Goal: Answer question/provide support: Share knowledge or assist other users

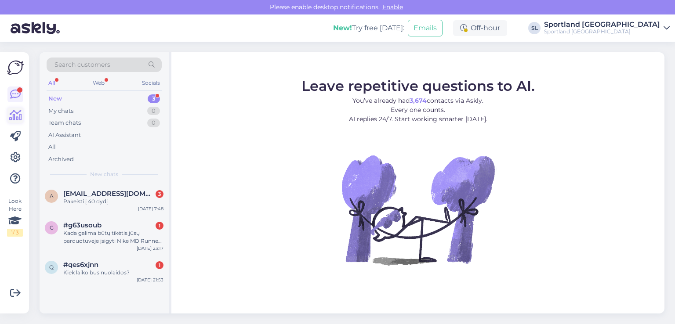
click at [18, 116] on icon at bounding box center [15, 115] width 13 height 11
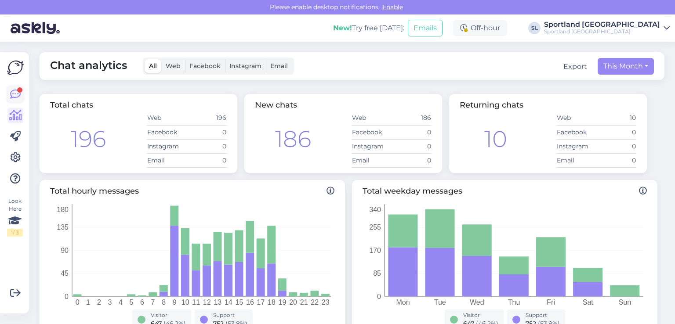
click at [11, 93] on icon at bounding box center [15, 94] width 11 height 11
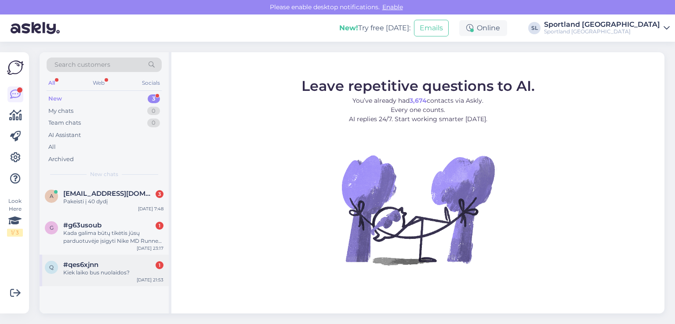
click at [89, 276] on div "q #qes6xjnn 1 Kiek laiko bus nuolaidos? Aug 13 21:53" at bounding box center [104, 271] width 129 height 32
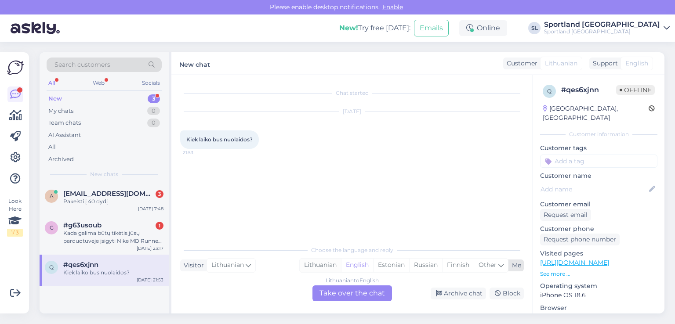
click at [328, 265] on div "Lithuanian" at bounding box center [320, 265] width 41 height 13
click at [341, 294] on div "Lithuanian to Lithuanian Take over the chat" at bounding box center [352, 294] width 80 height 16
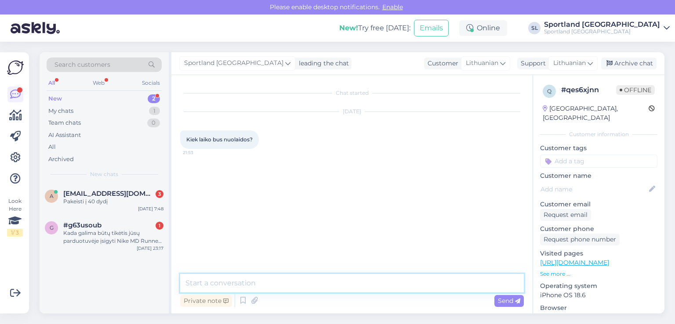
click at [323, 287] on textarea at bounding box center [352, 283] width 344 height 18
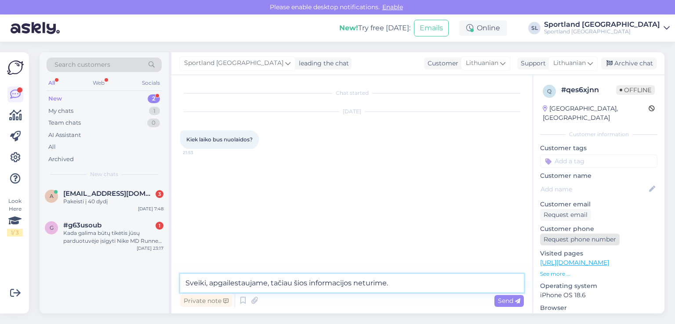
type textarea "Sveiki, apgailestaujame, tačiau šios informacijos neturime."
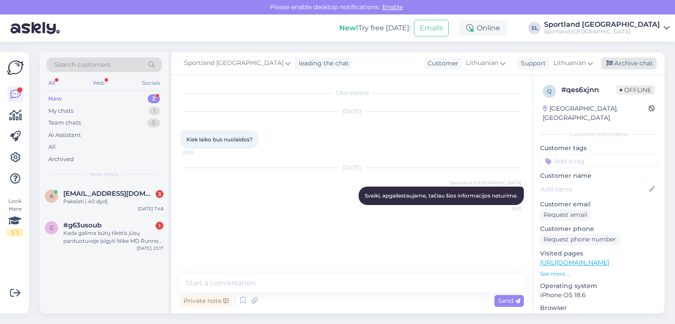
click at [620, 63] on div "Archive chat" at bounding box center [628, 64] width 55 height 12
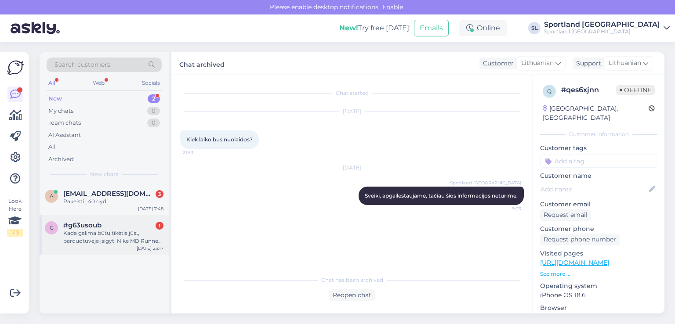
click at [83, 240] on div "Kada galima būtų tikėtis jūsų parduotuvėje įsigyti Nike MD Runner 2 batelius ju…" at bounding box center [113, 237] width 100 height 16
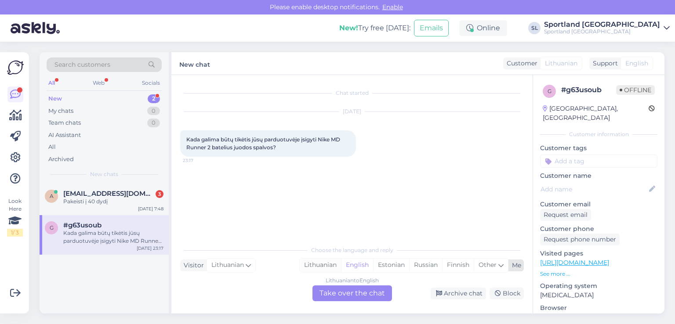
click at [319, 265] on div "Lithuanian" at bounding box center [320, 265] width 41 height 13
click at [337, 294] on div "Lithuanian to Lithuanian Take over the chat" at bounding box center [352, 294] width 80 height 16
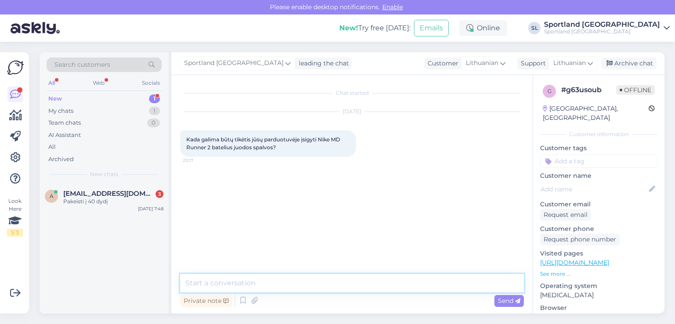
click at [320, 276] on textarea at bounding box center [352, 283] width 344 height 18
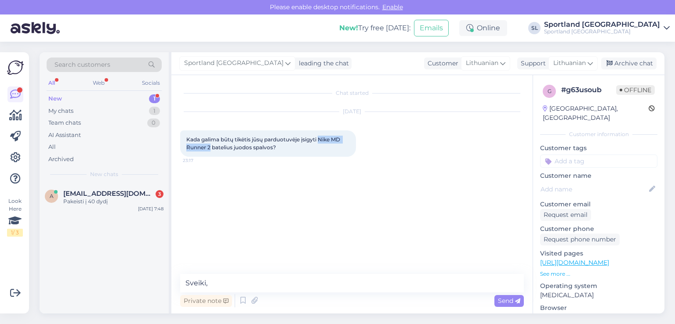
drag, startPoint x: 211, startPoint y: 148, endPoint x: 322, endPoint y: 141, distance: 111.0
click at [322, 141] on span "Kada galima būtų tikėtis jūsų parduotuvėje įsigyti Nike MD Runner 2 batelius ju…" at bounding box center [263, 143] width 155 height 15
copy span "Nike MD Runner 2"
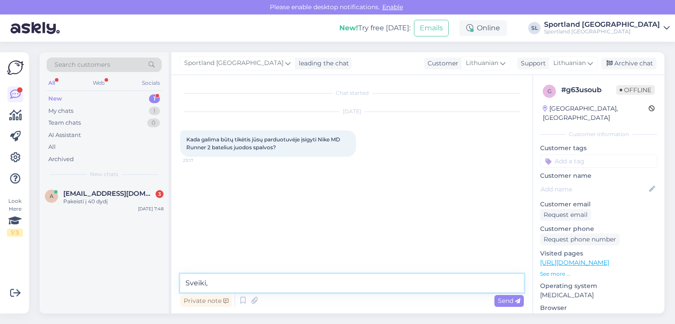
click at [254, 283] on textarea "Sveiki," at bounding box center [352, 283] width 344 height 18
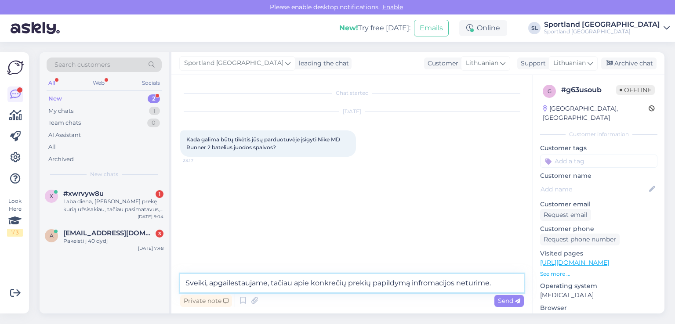
type textarea "Sveiki, apgailestaujame, tačiau apie konkrečių prekių papildymą infromacijos ne…"
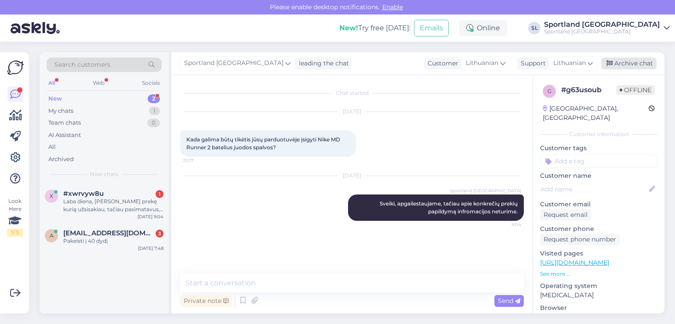
click at [629, 59] on div "Archive chat" at bounding box center [628, 64] width 55 height 12
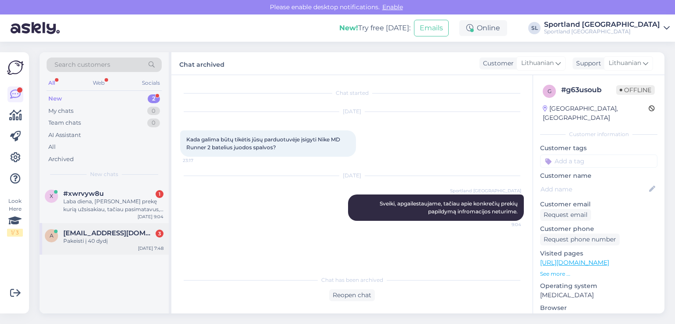
click at [76, 232] on span "[EMAIL_ADDRESS][DOMAIN_NAME]" at bounding box center [108, 233] width 91 height 8
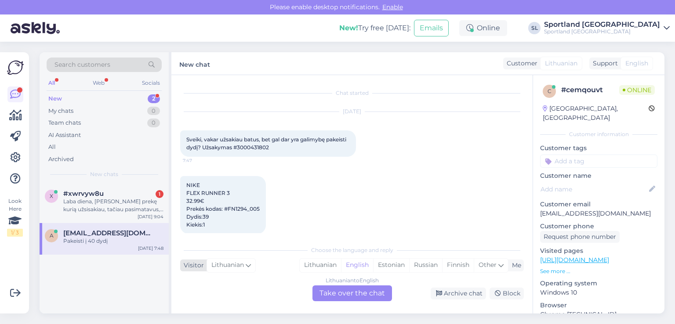
scroll to position [56, 0]
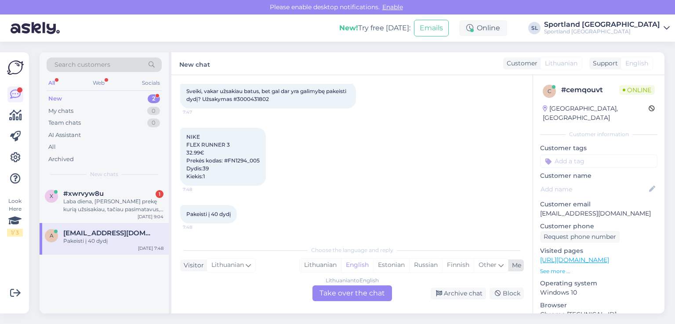
click at [328, 260] on div "Lithuanian" at bounding box center [320, 265] width 41 height 13
click at [340, 295] on div "Lithuanian to Lithuanian Take over the chat" at bounding box center [352, 294] width 80 height 16
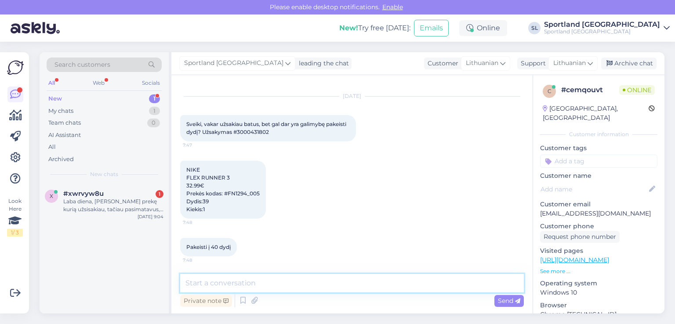
click at [327, 288] on textarea at bounding box center [352, 283] width 344 height 18
type textarea "Sveiki"
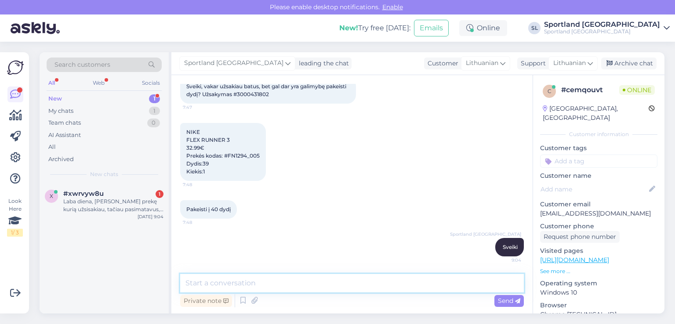
scroll to position [0, 0]
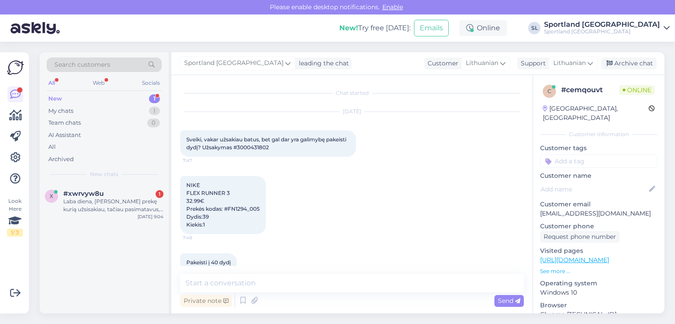
click at [282, 147] on span "Sveiki, vakar užsakiau batus, bet gal dar yra galimybę pakeisti dydį? Užsakymas…" at bounding box center [266, 143] width 161 height 15
copy div "3000431802 7:47"
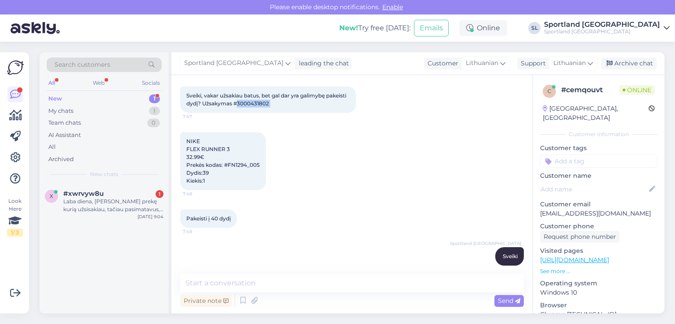
scroll to position [61, 0]
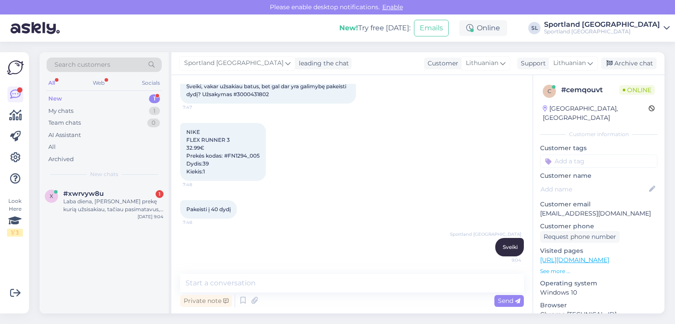
click at [241, 154] on span "NIKE FLEX RUNNER 3 32.99€ Prekės kodas: #FN1294_005 Dydis:39 Kiekis:1" at bounding box center [222, 152] width 73 height 46
copy span "FN1294_005"
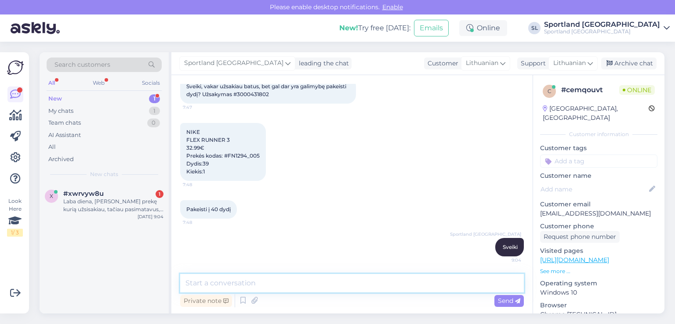
click at [335, 287] on textarea at bounding box center [352, 283] width 344 height 18
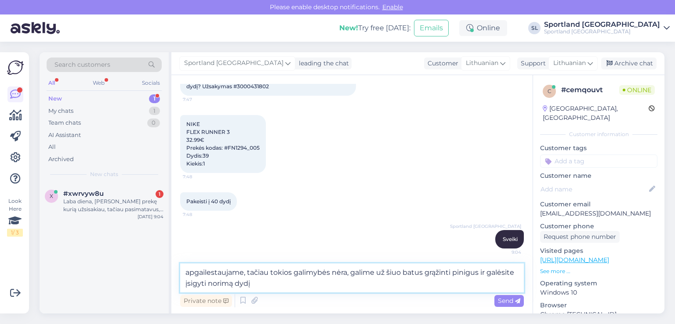
click at [401, 269] on textarea "apgailestaujame, tačiau tokios galimybės nėra, galime už šiuo batus grąžinti pi…" at bounding box center [352, 278] width 344 height 29
click at [298, 284] on textarea "apgailestaujame, tačiau tokios galimybės nėra, galime už šiuos batus grąžinti p…" at bounding box center [352, 278] width 344 height 29
type textarea "apgailestaujame, tačiau tokios galimybės nėra, galime už šiuos batus grąžinti p…"
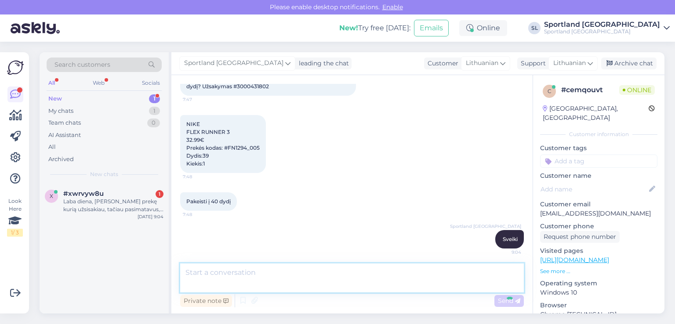
scroll to position [115, 0]
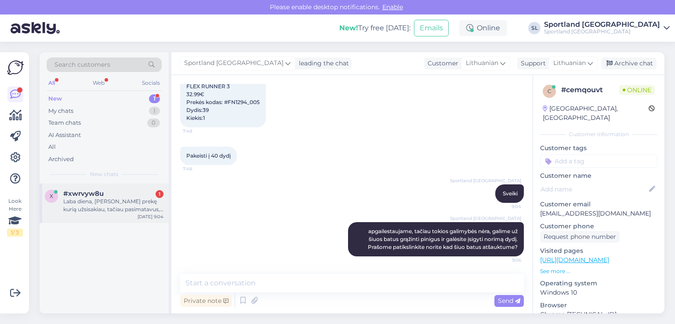
click at [95, 207] on div "Laba diena, Gavau prekę kurią užsisakiau, tačiau pasimatavus, pasirodė prekė pe…" at bounding box center [113, 206] width 100 height 16
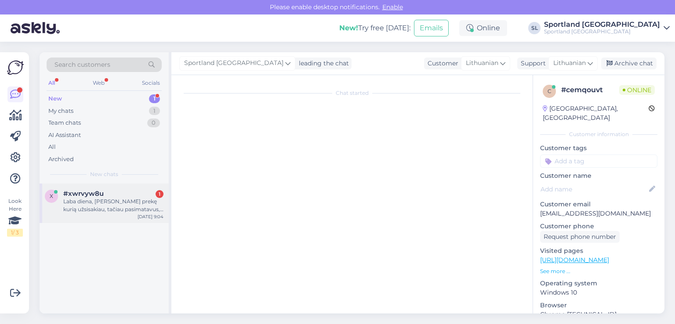
scroll to position [0, 0]
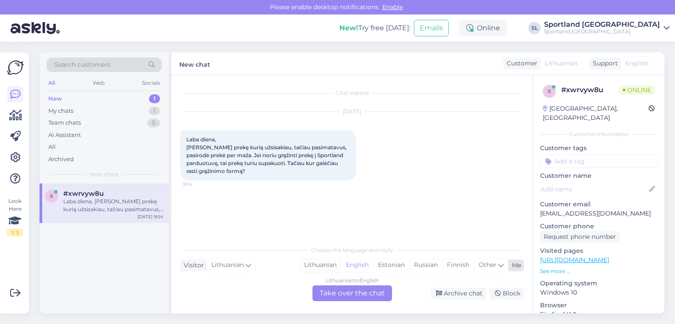
click at [320, 263] on div "Lithuanian" at bounding box center [320, 265] width 41 height 13
click at [341, 297] on div "Lithuanian to Lithuanian Take over the chat" at bounding box center [352, 294] width 80 height 16
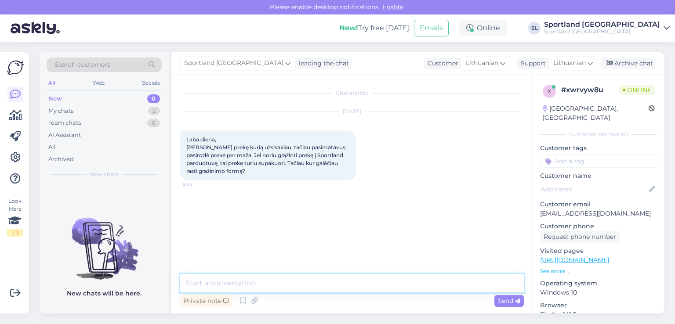
click at [324, 281] on textarea at bounding box center [352, 283] width 344 height 18
type textarea "Sveiki"
click at [268, 284] on textarea "Norime informuoti, kad prekės negalima grą" at bounding box center [352, 283] width 344 height 18
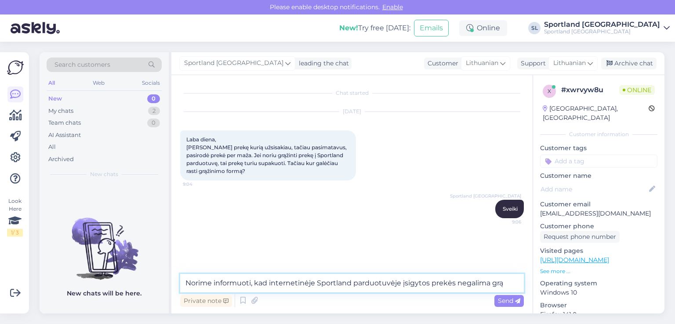
click at [510, 283] on textarea "Norime informuoti, kad internetinėje Sportland parduotuvėje įsigytos prekės neg…" at bounding box center [352, 283] width 344 height 18
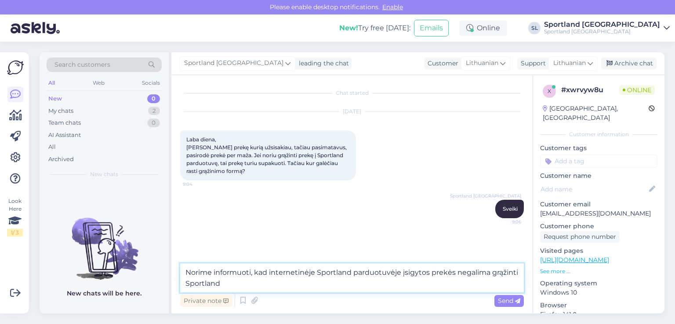
click at [521, 273] on textarea "Norime informuoti, kad internetinėje Sportland parduotuvėje įsigytos prekės neg…" at bounding box center [352, 278] width 344 height 29
click at [234, 286] on textarea "Norime informuoti, kad internetinėje Sportland parduotuvėje įsigytos prekės neg…" at bounding box center [352, 278] width 344 height 29
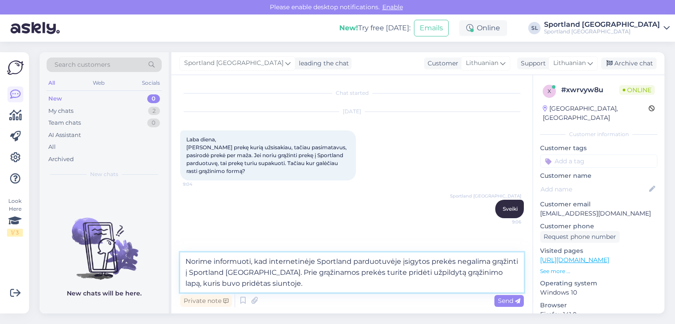
type textarea "Norime informuoti, kad internetinėje Sportland parduotuvėje įsigytos prekės neg…"
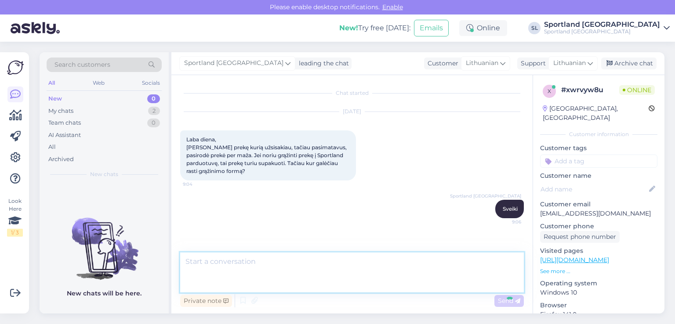
scroll to position [23, 0]
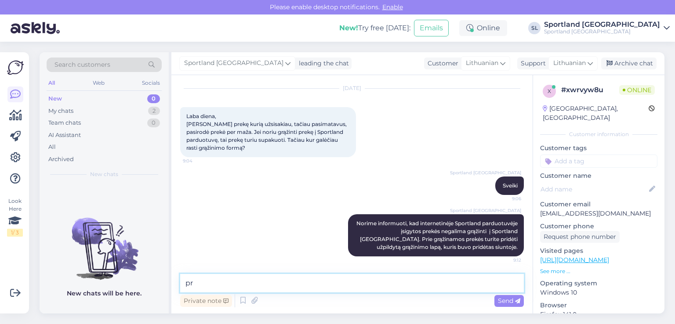
type textarea "p"
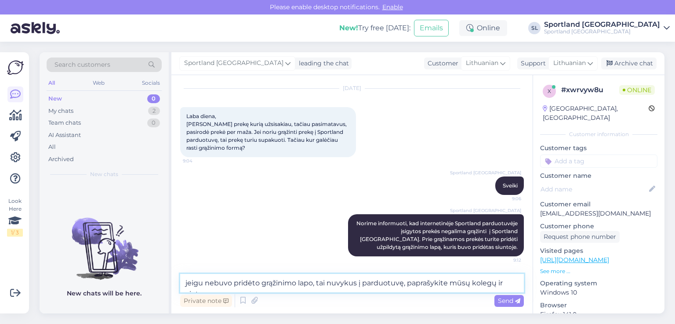
scroll to position [34, 0]
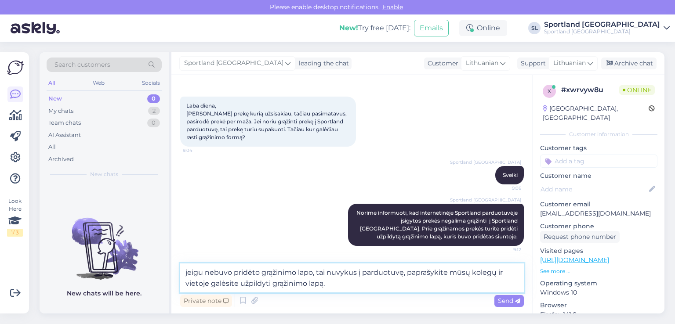
type textarea "jeigu nebuvo pridėto grąžinimo lapo, tai nuvykus į parduotuvę, paprašykite mūsų…"
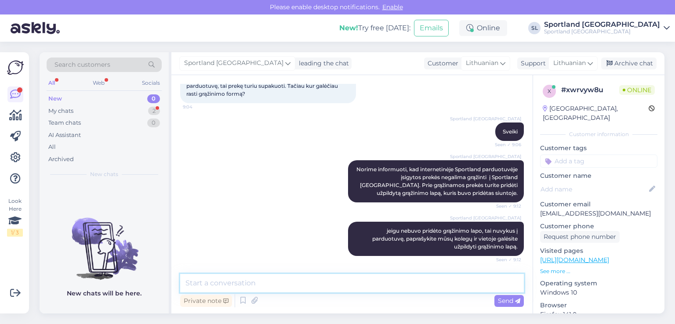
scroll to position [115, 0]
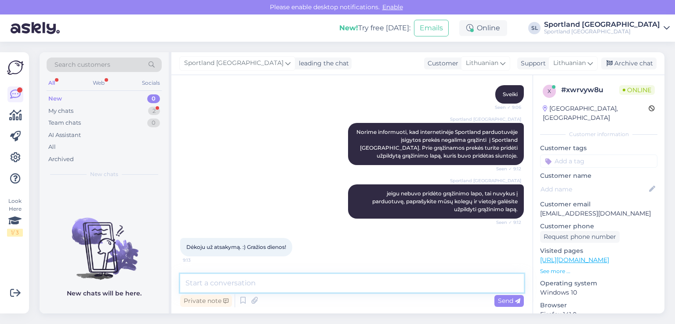
click at [294, 285] on textarea at bounding box center [352, 283] width 344 height 18
type textarea "Jums taip pat :)"
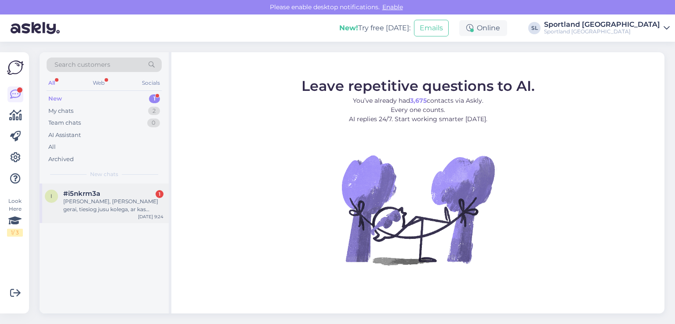
click at [102, 203] on div "[PERSON_NAME], [PERSON_NAME] gerai, tiesiog jusu kolega, ar kas [PERSON_NAME], …" at bounding box center [113, 206] width 100 height 16
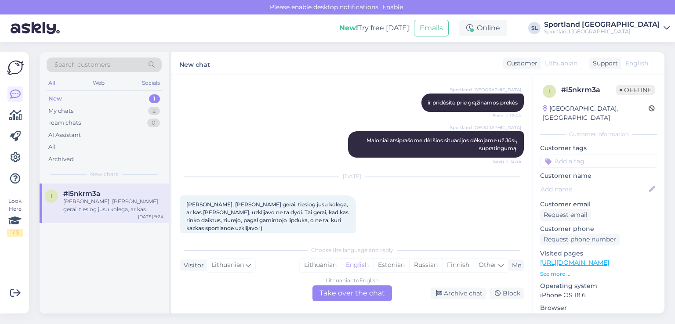
scroll to position [462, 0]
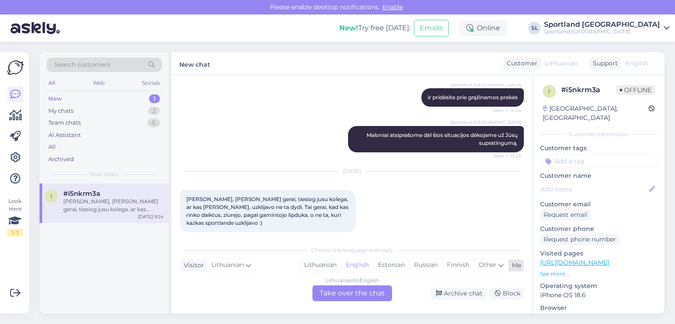
click at [320, 262] on div "Lithuanian" at bounding box center [320, 265] width 41 height 13
click at [339, 288] on div "Lithuanian to Lithuanian Take over the chat" at bounding box center [352, 294] width 80 height 16
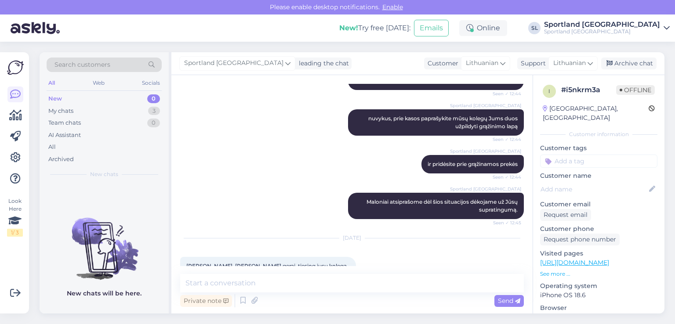
scroll to position [429, 0]
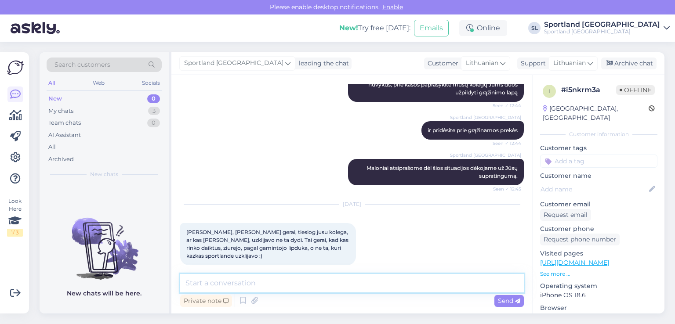
click at [274, 280] on textarea at bounding box center [352, 283] width 344 height 18
click at [298, 285] on textarea at bounding box center [352, 283] width 344 height 18
type textarea "A"
type textarea "Sveiki, atsiprašome už nepatogumus, geros Jums dienos :)"
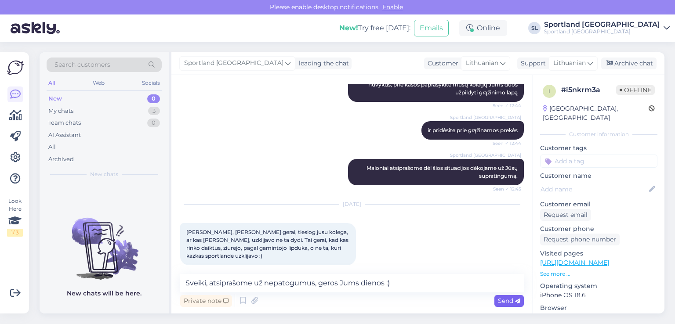
click at [513, 298] on span "Send" at bounding box center [509, 301] width 22 height 8
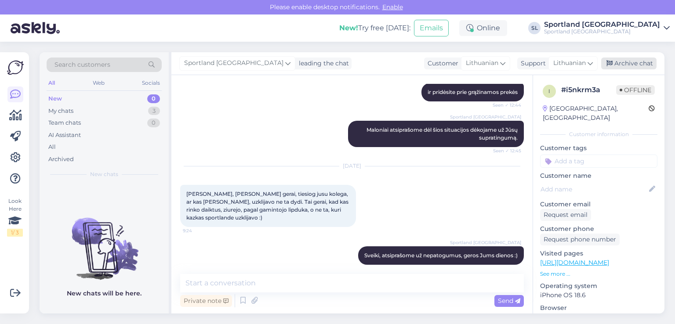
click at [635, 60] on div "Archive chat" at bounding box center [628, 64] width 55 height 12
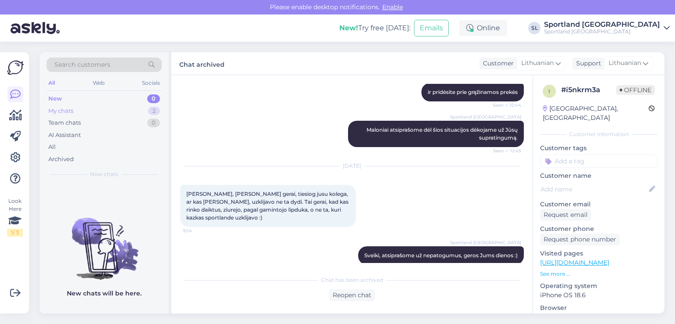
click at [89, 108] on div "My chats 2" at bounding box center [104, 111] width 115 height 12
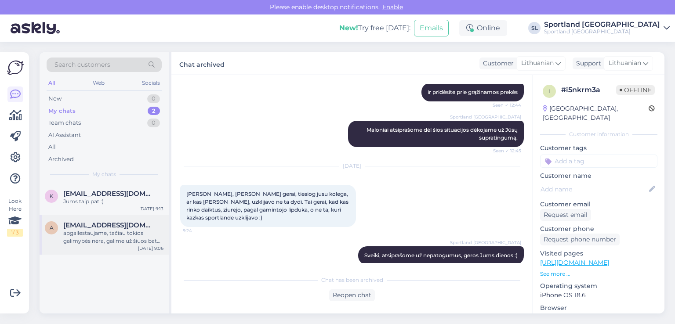
click at [89, 251] on div "a aurabluze@gmail.com apgailestaujame, tačiau tokios galimybės nėra, galime už …" at bounding box center [104, 235] width 129 height 40
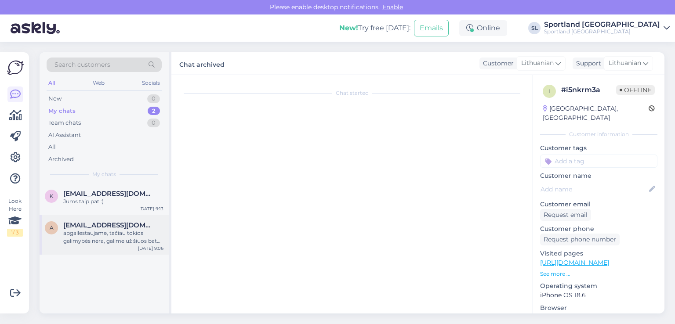
scroll to position [115, 0]
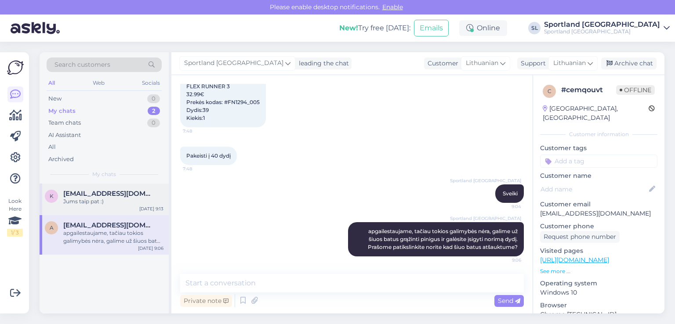
click at [109, 187] on div "k ksipelyte@gmail.com Jums taip pat :) Aug 14 9:13" at bounding box center [104, 200] width 129 height 32
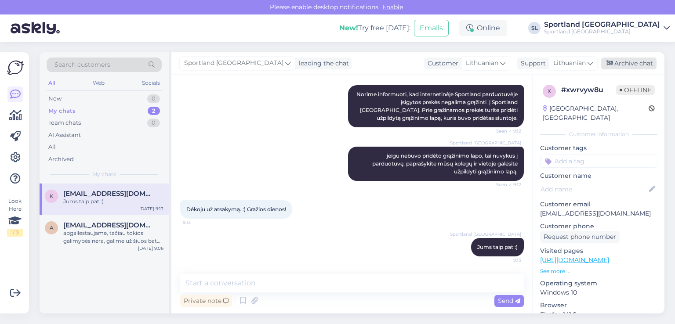
click at [640, 62] on div "Archive chat" at bounding box center [628, 64] width 55 height 12
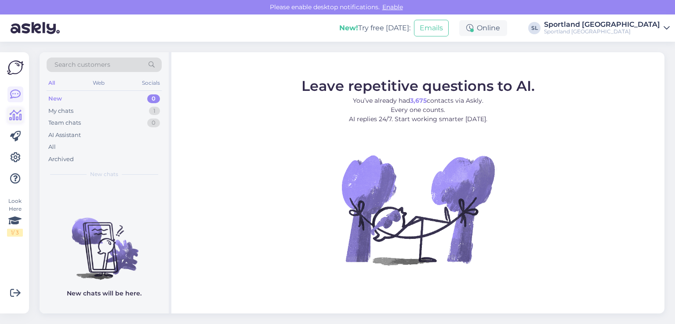
click at [16, 118] on icon at bounding box center [15, 115] width 13 height 11
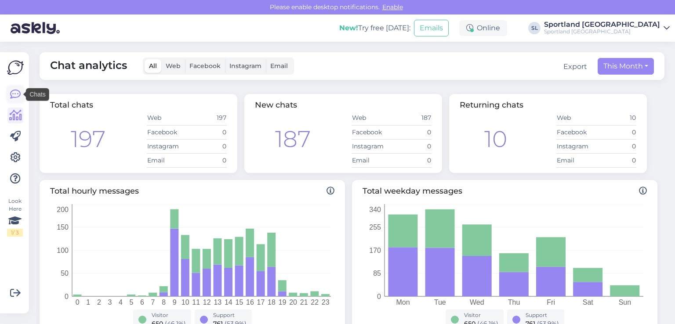
click at [9, 92] on link at bounding box center [15, 95] width 16 height 16
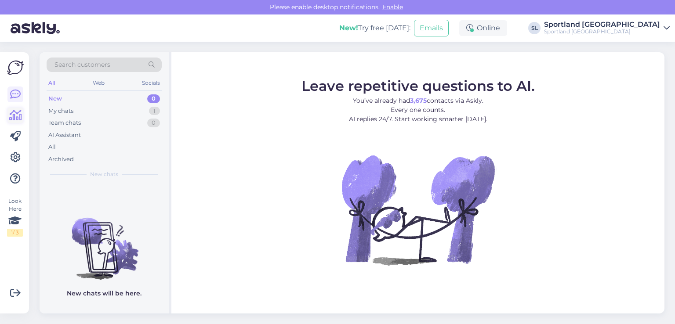
click at [16, 123] on link at bounding box center [15, 116] width 16 height 16
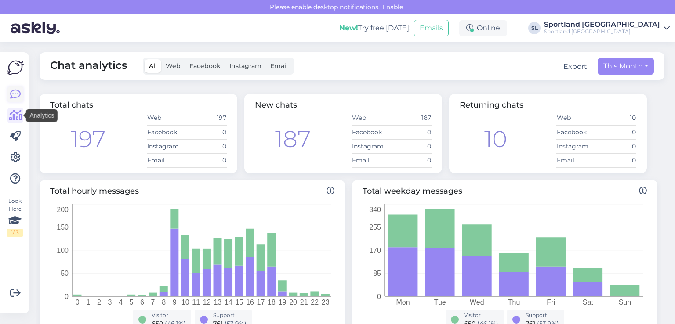
click at [12, 95] on icon at bounding box center [15, 94] width 11 height 11
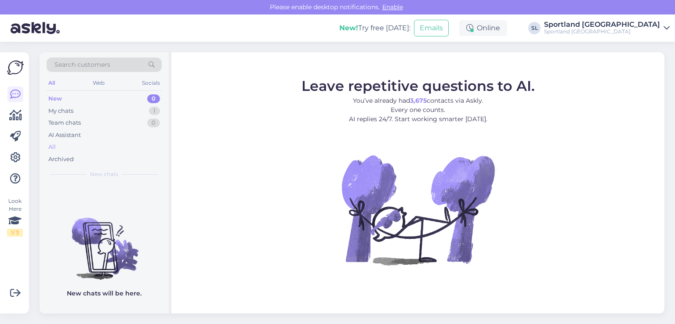
click at [59, 146] on div "All" at bounding box center [104, 147] width 115 height 12
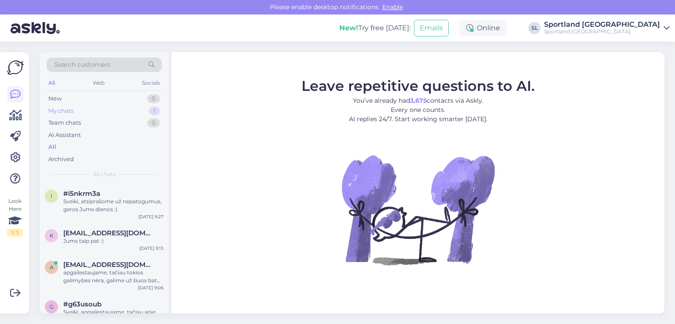
click at [104, 113] on div "My chats 1" at bounding box center [104, 111] width 115 height 12
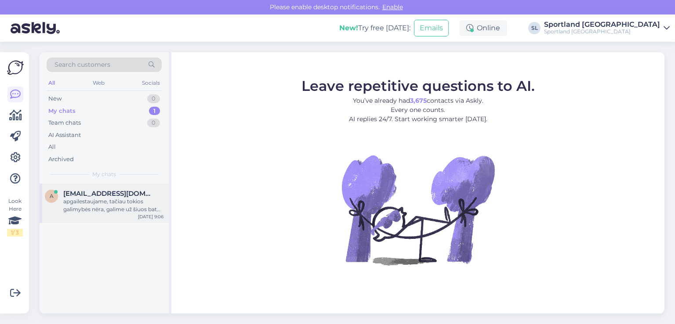
click at [113, 208] on div "apgailestaujame, tačiau tokios galimybės nėra, galime už šiuos batus grąžinti p…" at bounding box center [113, 206] width 100 height 16
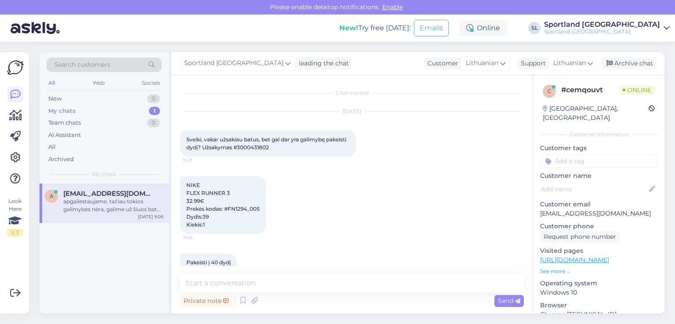
scroll to position [115, 0]
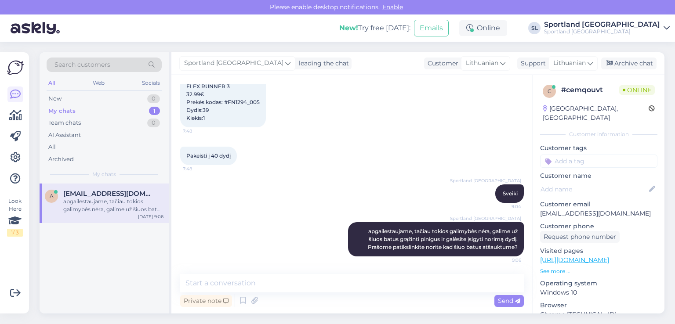
click at [90, 261] on div "a aurabluze@gmail.com apgailestaujame, tačiau tokios galimybės nėra, galime už …" at bounding box center [104, 249] width 129 height 130
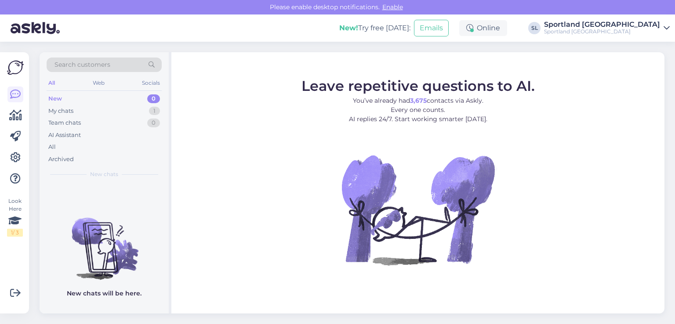
click at [66, 149] on div "All" at bounding box center [104, 147] width 115 height 12
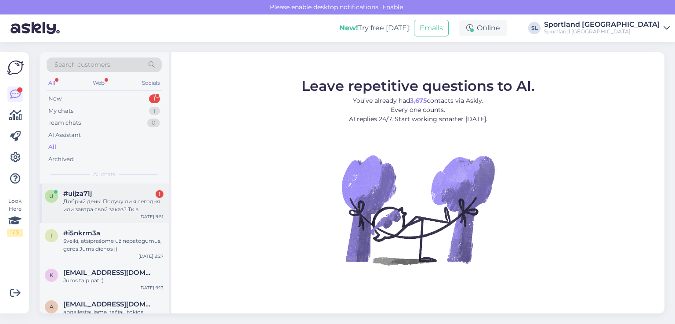
click at [105, 207] on div "Добрый день! Получу ли я сегодня или завтра свой заказ? Тк в понедельник уезжаю…" at bounding box center [113, 206] width 100 height 16
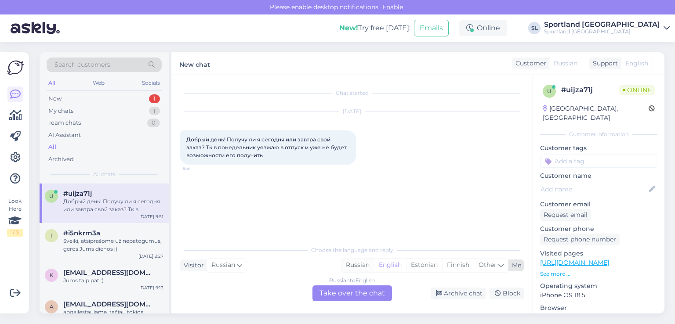
click at [366, 266] on div "Russian" at bounding box center [357, 265] width 33 height 13
click at [363, 299] on div "Russian to Russian Take over the chat" at bounding box center [352, 294] width 80 height 16
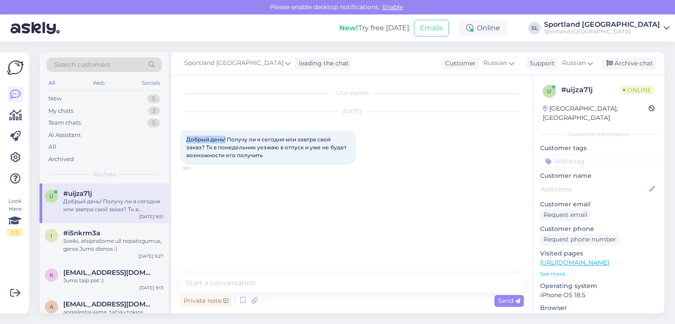
drag, startPoint x: 225, startPoint y: 141, endPoint x: 186, endPoint y: 138, distance: 38.7
click at [186, 138] on div "Добрый день! Получу ли я сегодня или завтра свой заказ? Тк в понедельник уезжаю…" at bounding box center [268, 148] width 176 height 34
copy span "Добрый день!"
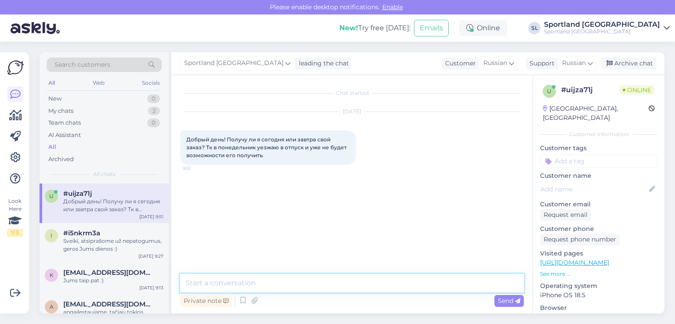
click at [283, 278] on textarea at bounding box center [352, 283] width 344 height 18
paste textarea "Добрый день!"
type textarea "Добрый день!"
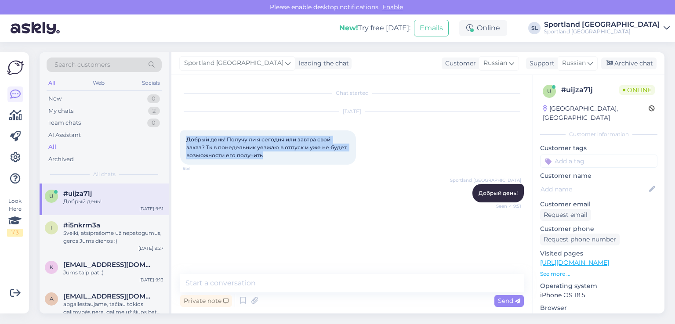
drag, startPoint x: 267, startPoint y: 153, endPoint x: 182, endPoint y: 132, distance: 87.8
click at [182, 132] on div "Добрый день! Получу ли я сегодня или завтра свой заказ? Тк в понедельник уезжаю…" at bounding box center [268, 148] width 176 height 34
copy span "Добрый день! Получу ли я сегодня или завтра свой заказ? Тк в понедельник уезжаю…"
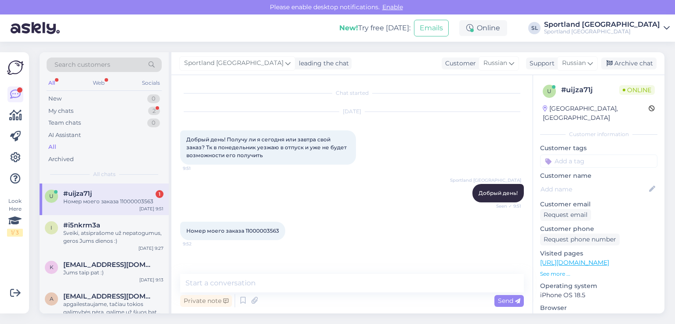
click at [257, 230] on span "Номер моего заказа 11000003563" at bounding box center [232, 231] width 93 height 7
copy div "11000003563 9:52"
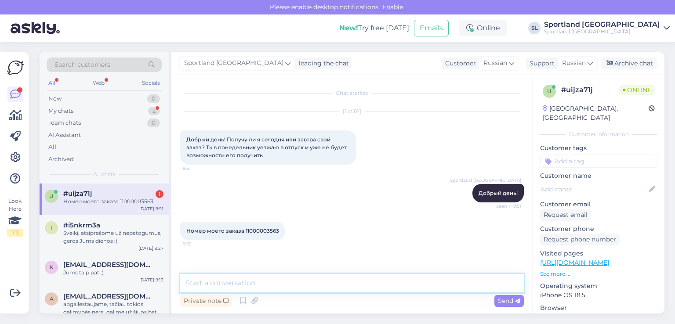
click at [271, 289] on textarea at bounding box center [352, 283] width 344 height 18
paste textarea "CC823320058EE"
click at [196, 286] on textarea "CC823320058EE" at bounding box center [352, 283] width 344 height 18
click at [272, 278] on textarea "CC823320058EE" at bounding box center [352, 283] width 344 height 18
paste textarea "посылка уже передана курьеру"
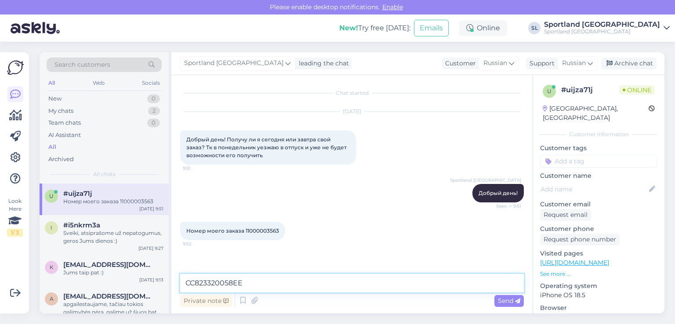
type textarea "CC823320058EE посылка уже передана курьеру"
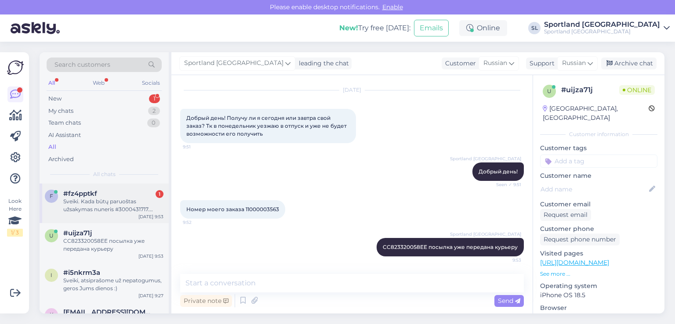
click at [120, 199] on div "Sveiki. Kada būtų paruoštas užsakymas nuneris #3000431717. Teigiate, kad užsaky…" at bounding box center [113, 206] width 100 height 16
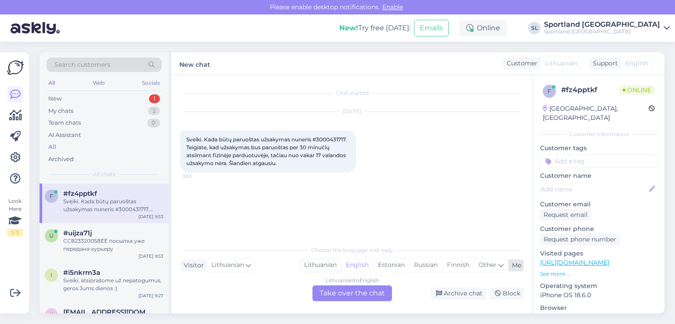
click at [334, 264] on div "Lithuanian" at bounding box center [320, 265] width 41 height 13
click at [347, 294] on div "Lithuanian to Lithuanian Take over the chat" at bounding box center [352, 294] width 80 height 16
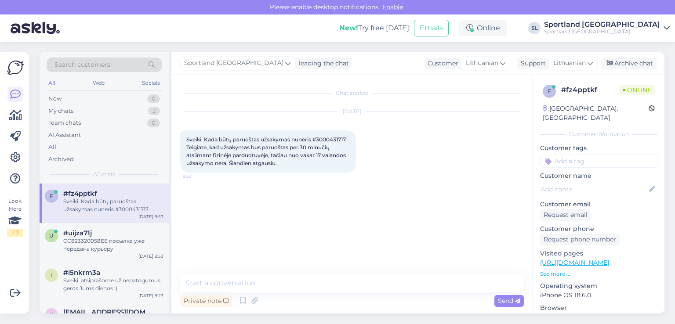
click at [325, 286] on textarea at bounding box center [352, 283] width 344 height 18
type textarea "Sveiki"
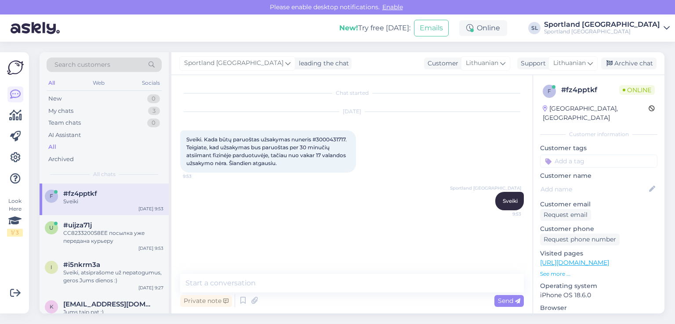
click at [330, 135] on div "Sveiki. Kada būtų paruoštas užsakymas nuneris #3000431717. Teigiate, kad užsaky…" at bounding box center [268, 152] width 176 height 42
click at [347, 149] on div "Sveiki. Kada būtų paruoštas užsakymas nuneris #3000431717. Teigiate, kad užsaky…" at bounding box center [268, 152] width 176 height 42
click at [338, 141] on span "Sveiki. Kada būtų paruoštas užsakymas nuneris #3000431717. Teigiate, kad užsaky…" at bounding box center [267, 151] width 162 height 30
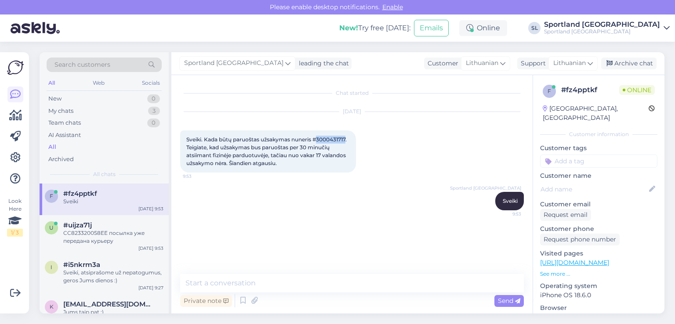
copy span "3000431717"
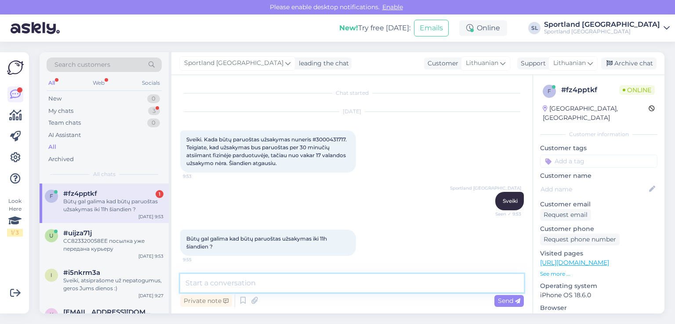
click at [340, 289] on textarea at bounding box center [352, 283] width 344 height 18
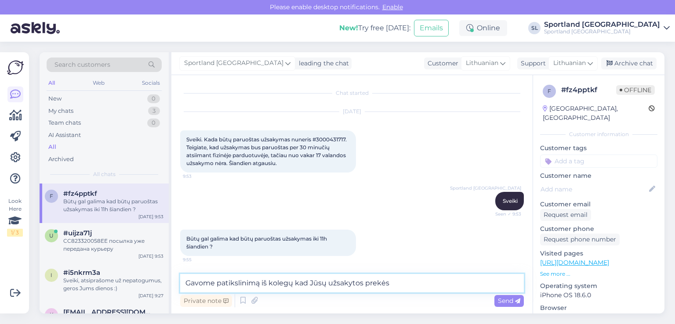
paste textarea "THE NORTH FACE WOMEN’S BASE CAMP SLIDES III"
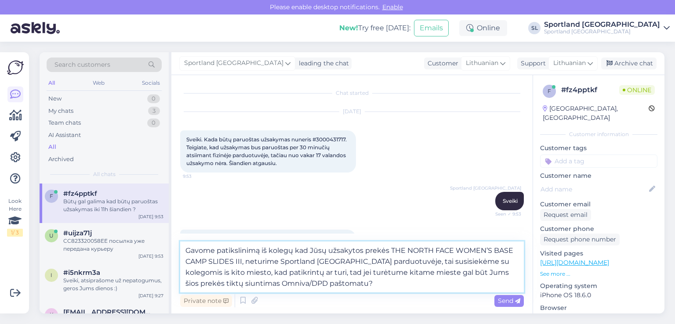
type textarea "Gavome patikslinimą iš kolegų kad Jūsų užsakytos prekės THE NORTH FACE WOMEN’S …"
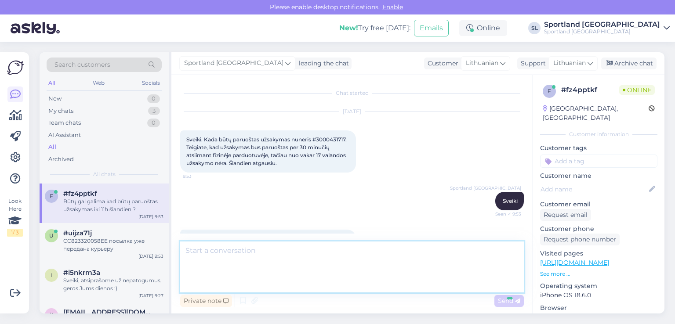
scroll to position [77, 0]
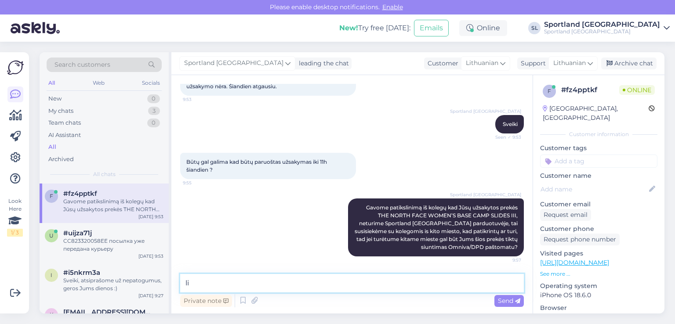
type textarea "l"
type textarea "likusią prekę turime galėsite atsiimti parduotuvėje"
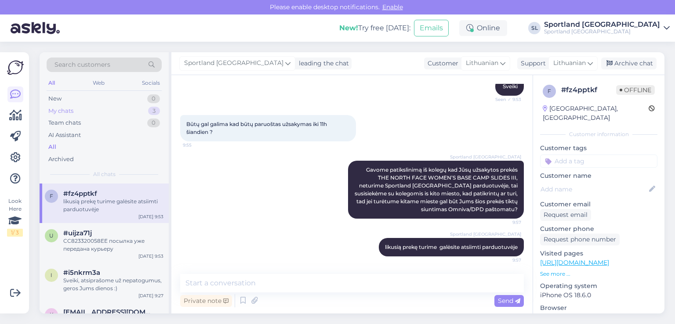
click at [71, 107] on div "My chats" at bounding box center [60, 111] width 25 height 9
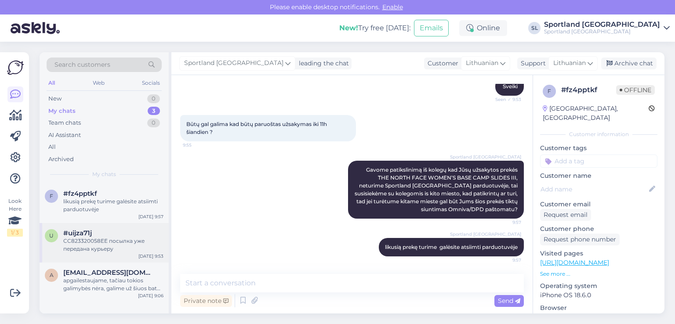
click at [109, 258] on div "u #uijza71j CC823320058EE посылка уже передана курьеру Aug 14 9:53" at bounding box center [104, 243] width 129 height 40
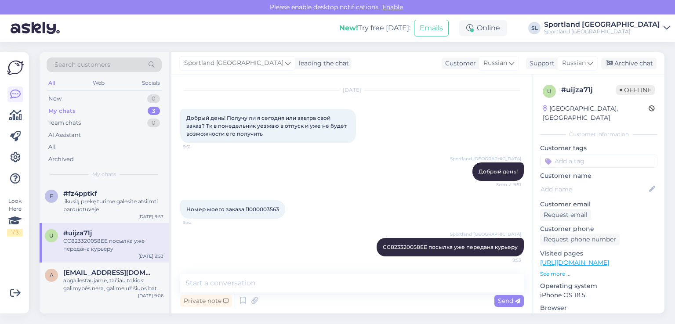
click at [80, 112] on div "My chats 3" at bounding box center [104, 111] width 115 height 12
click at [109, 287] on div "apgailestaujame, tačiau tokios galimybės nėra, galime už šiuos batus grąžinti p…" at bounding box center [113, 285] width 100 height 16
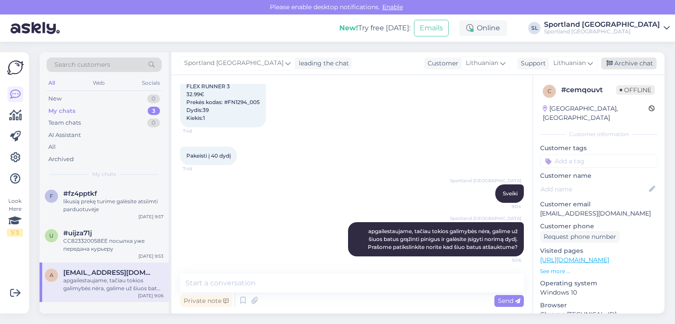
click at [630, 60] on div "Archive chat" at bounding box center [628, 64] width 55 height 12
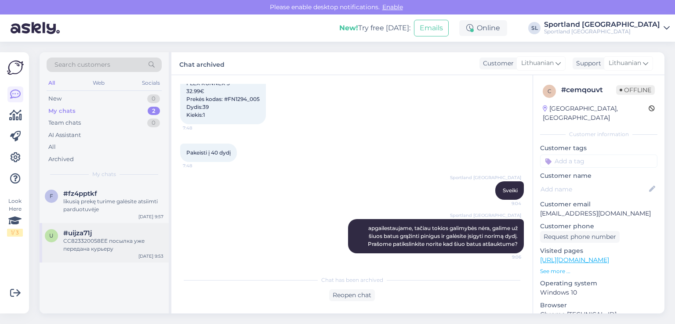
click at [108, 248] on div "CC823320058EE посылка уже передана курьеру" at bounding box center [113, 245] width 100 height 16
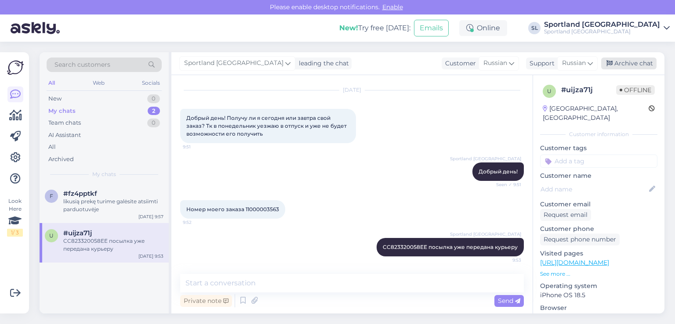
click at [625, 58] on div "Archive chat" at bounding box center [628, 64] width 55 height 12
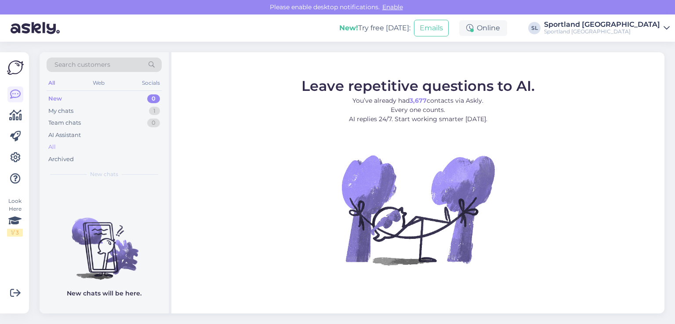
click at [68, 146] on div "All" at bounding box center [104, 147] width 115 height 12
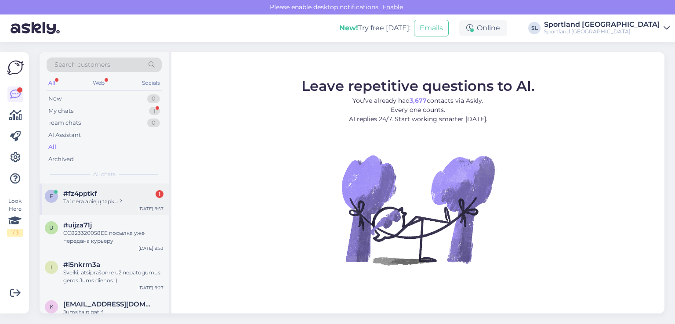
click at [85, 204] on div "Tai nėra abiejų tapku ?" at bounding box center [113, 202] width 100 height 8
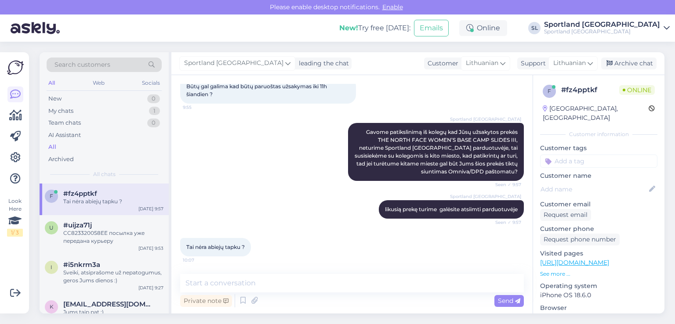
scroll to position [152, 0]
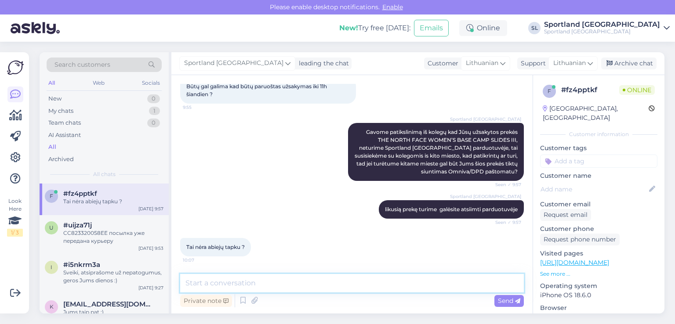
click at [323, 283] on textarea at bounding box center [352, 283] width 344 height 18
type textarea "kaip ir minėjome, kitą prekę turime, galėsite atsiimti"
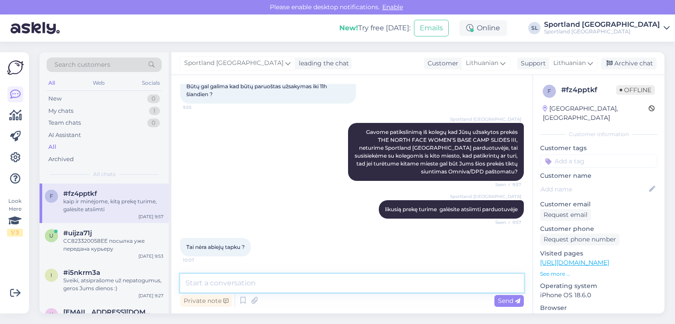
scroll to position [190, 0]
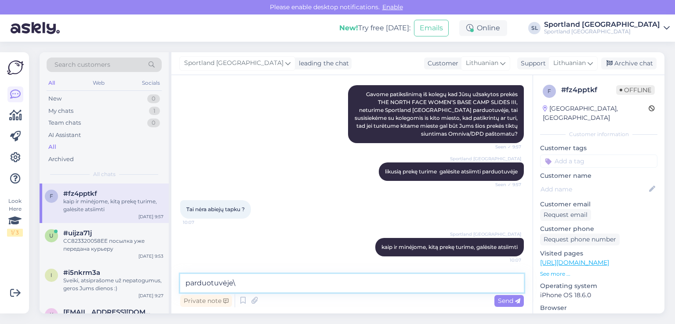
type textarea "parduotuvėje"
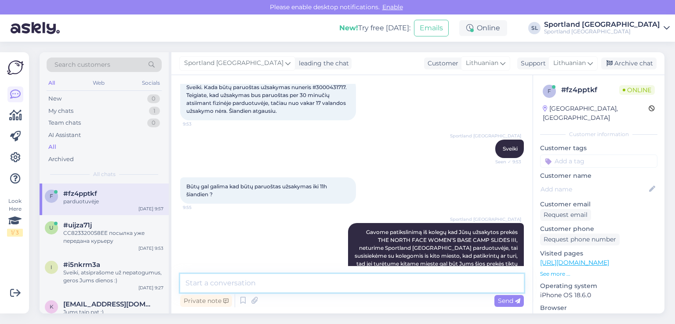
scroll to position [8, 0]
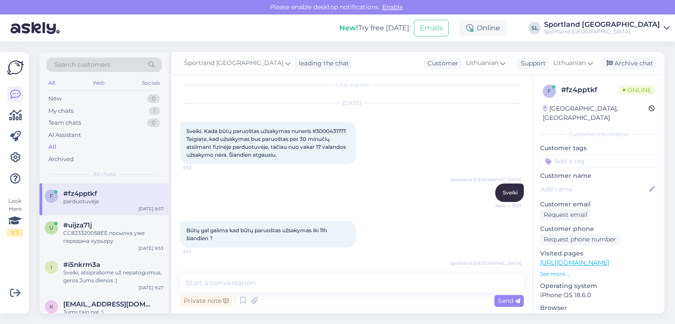
click at [337, 128] on span "Sveiki. Kada būtų paruoštas užsakymas nuneris #3000431717. Teigiate, kad užsaky…" at bounding box center [267, 143] width 162 height 30
copy span "3000431717"
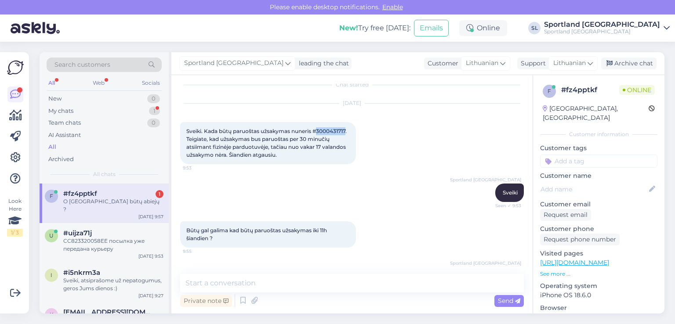
scroll to position [266, 0]
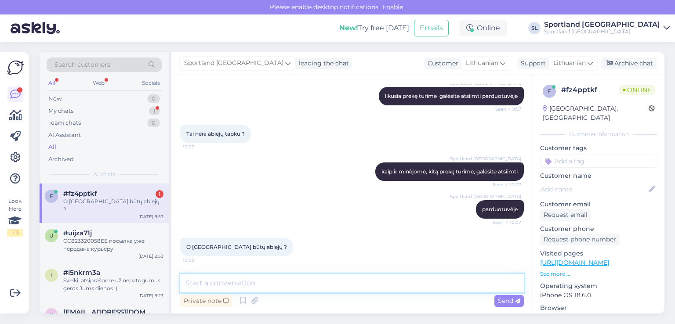
click at [276, 282] on textarea at bounding box center [352, 283] width 344 height 18
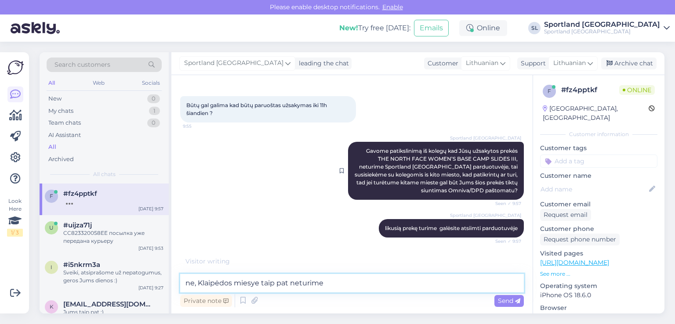
scroll to position [134, 0]
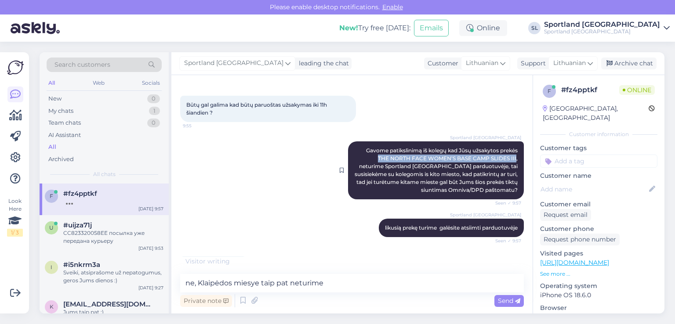
drag, startPoint x: 509, startPoint y: 157, endPoint x: 370, endPoint y: 157, distance: 139.3
click at [370, 157] on div "Sportland Lithuania Gavome patikslinimą iš kolegų kad Jūsų užsakytos prekės THE…" at bounding box center [436, 170] width 176 height 58
copy span "THE NORTH FACE WOMEN’S BASE CAMP SLIDES III"
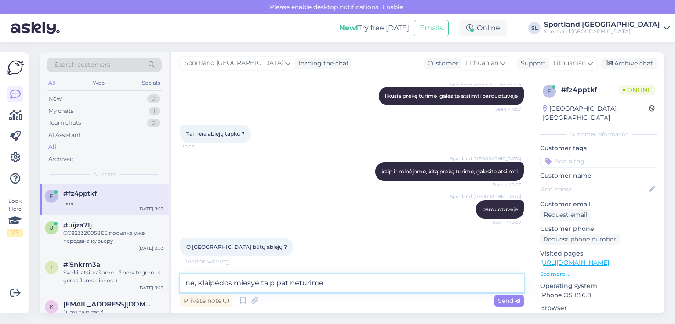
click at [371, 275] on textarea "ne, Klaipėdos miesye taip pat neturime" at bounding box center [352, 283] width 344 height 18
paste textarea "THE NORTH FACE WOMEN’S BASE CAMP SLIDES III"
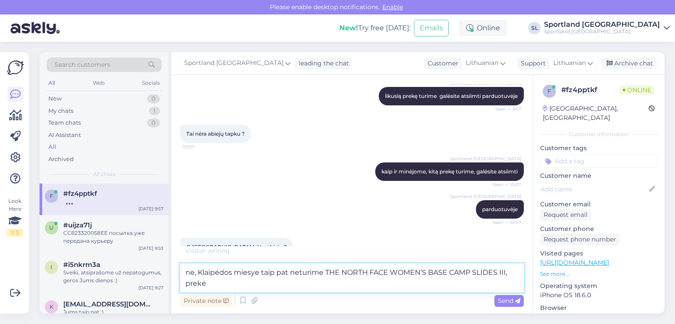
type textarea "ne, Klaipėdos miesye taip pat neturime THE NORTH FACE WOMEN’S BASE CAMP SLIDES …"
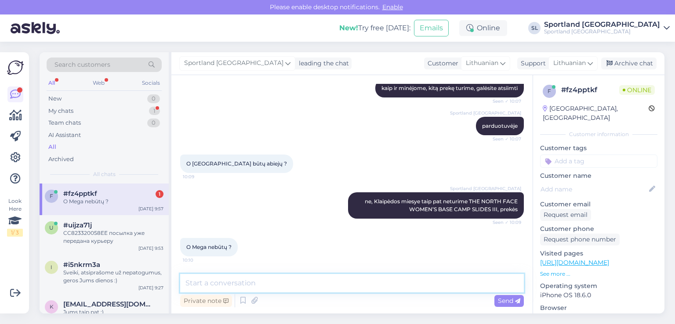
scroll to position [349, 0]
click at [237, 280] on textarea at bounding box center [352, 283] width 344 height 18
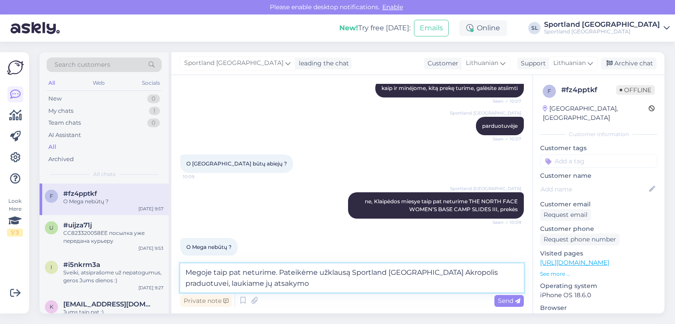
type textarea "Megoje taip pat neturime. Pateikėme užklausą Sportland Šiauliai Akropolis pradu…"
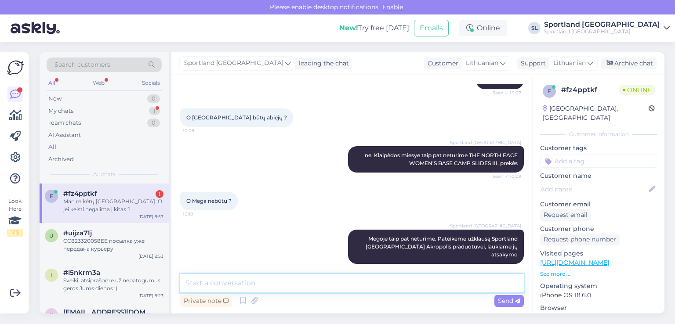
scroll to position [433, 0]
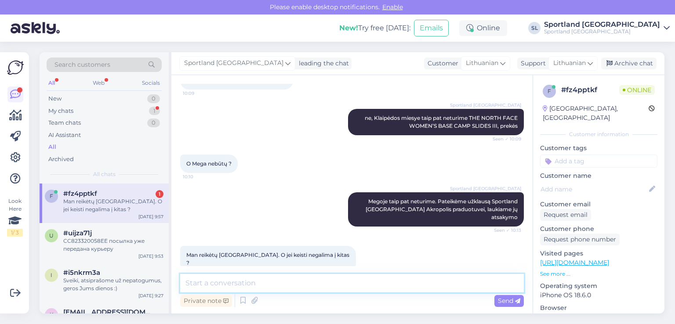
click at [306, 283] on textarea at bounding box center [352, 283] width 344 height 18
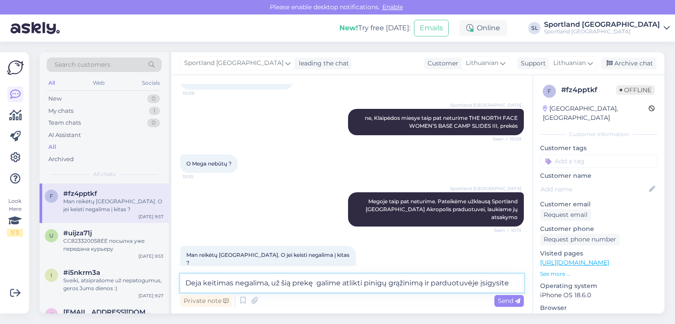
click at [433, 281] on textarea "Deja keitimas negalima, už šią prekę galime atlikti pinigų grąžinimą ir parduot…" at bounding box center [352, 283] width 344 height 18
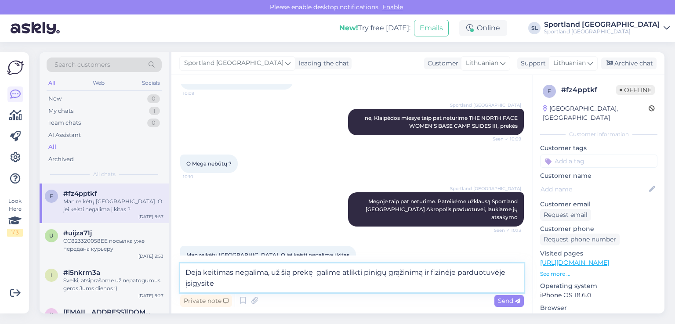
click at [221, 287] on textarea "Deja keitimas negalima, už šią prekę galime atlikti pinigų grąžinimą ir fizinėj…" at bounding box center [352, 278] width 344 height 29
click at [268, 275] on textarea "Deja keitimas negalima, už šią prekę galime atlikti pinigų grąžinimą ir fizinėj…" at bounding box center [352, 278] width 344 height 29
click at [429, 272] on textarea "Deja keitimas negalimas, už šią prekę galime atlikti pinigų grąžinimą ir fizinė…" at bounding box center [352, 278] width 344 height 29
click at [506, 272] on textarea "Deja keitimas negalimas, už šią prekę galime atlikti pinigų grąžinimą. Nuvykus …" at bounding box center [352, 278] width 344 height 29
click at [232, 283] on textarea "Deja keitimas negalimas, už šią prekę galime atlikti pinigų grąžinimą. Nuvykus …" at bounding box center [352, 278] width 344 height 29
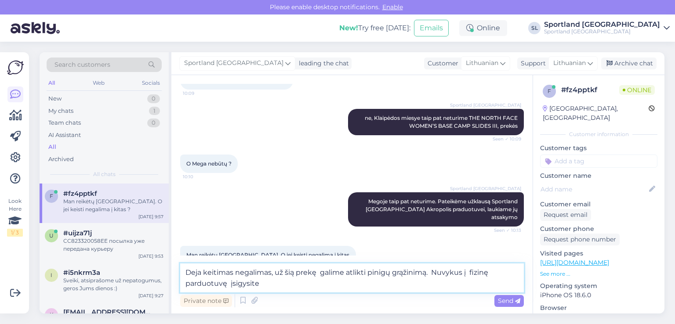
click at [279, 280] on textarea "Deja keitimas negalimas, už šią prekę galime atlikti pinigų grąžinimą. Nuvykus …" at bounding box center [352, 278] width 344 height 29
type textarea "Deja keitimas negalimas, už šią prekę galime atlikti pinigų grąžinimą. Nuvykus …"
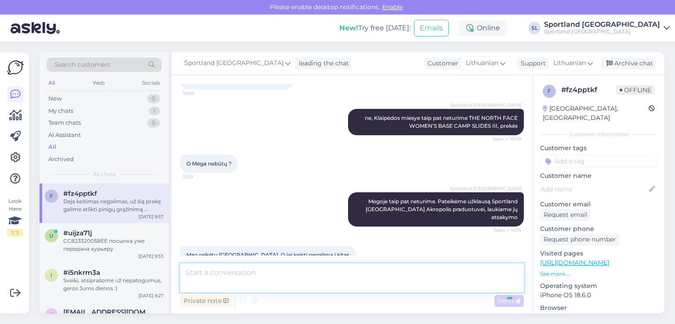
scroll to position [487, 0]
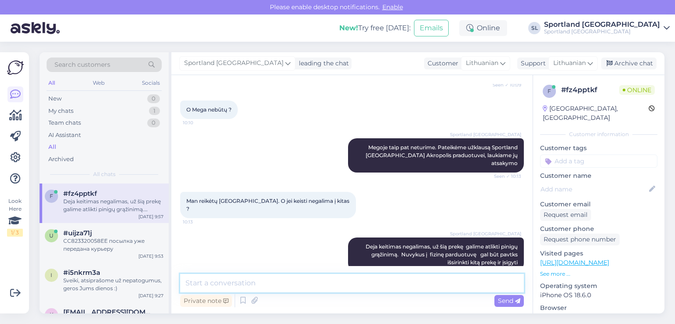
click at [323, 285] on textarea at bounding box center [352, 283] width 344 height 18
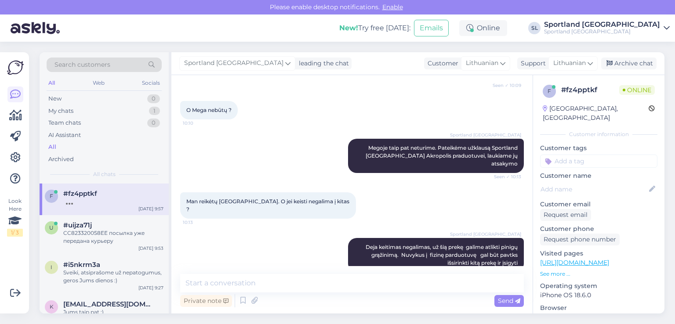
scroll to position [524, 0]
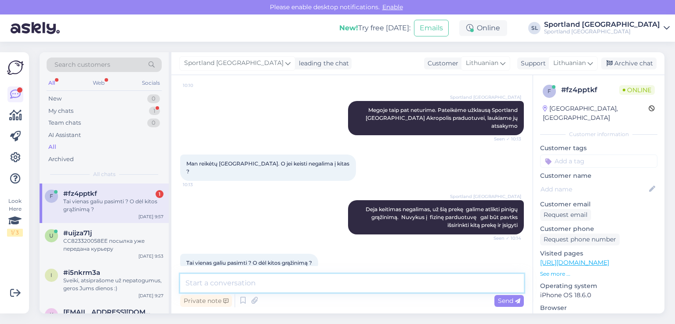
click at [304, 282] on textarea at bounding box center [352, 283] width 344 height 18
type textarea "taip"
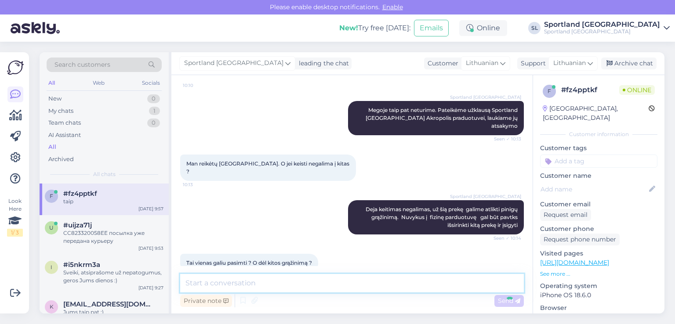
scroll to position [562, 0]
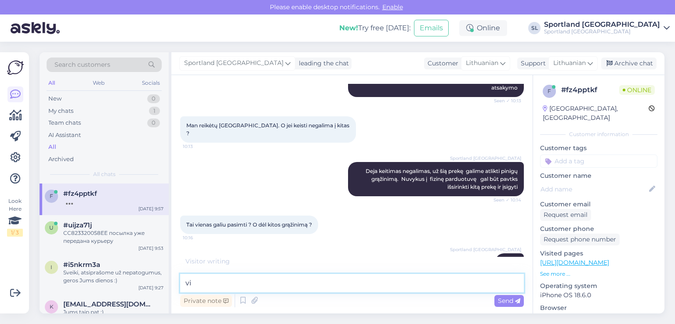
type textarea "v"
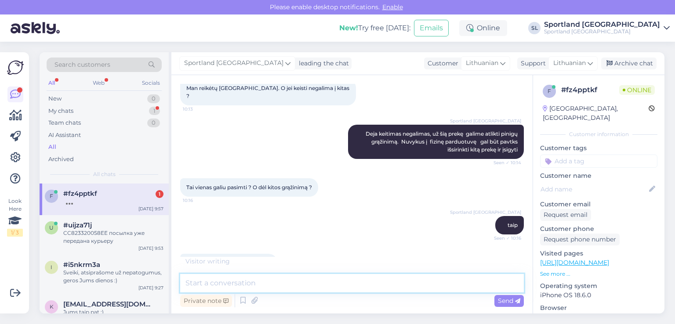
click at [312, 289] on textarea at bounding box center [352, 283] width 344 height 18
type textarea "už visą užsakymą?"
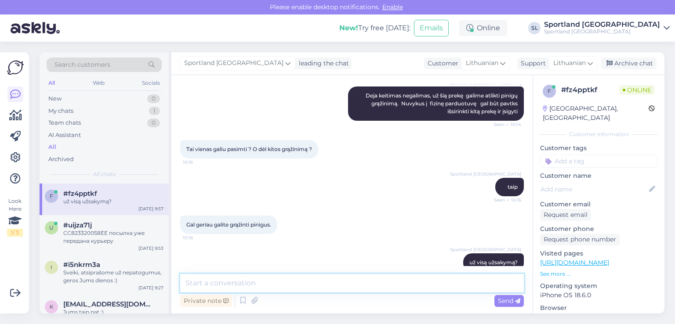
scroll to position [675, 0]
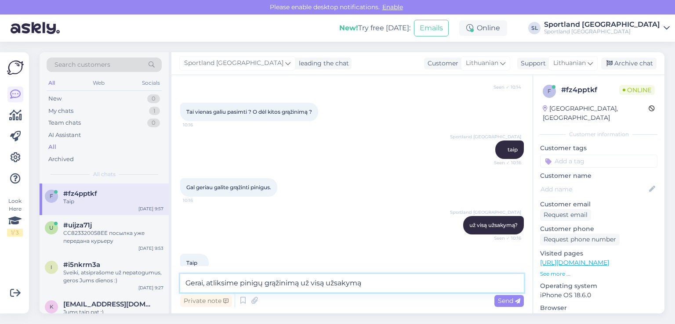
type textarea "Gerai, atliksime pinigų grąžinimą už visą užsakymą"
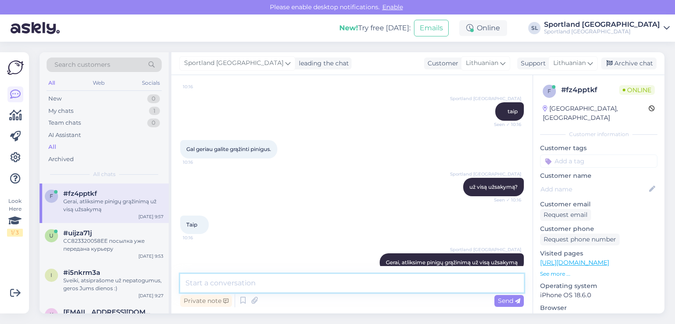
type textarea "A"
type textarea "m"
type textarea "Maloniai atsiprašome už nepatogumus, dėkojame Jums"
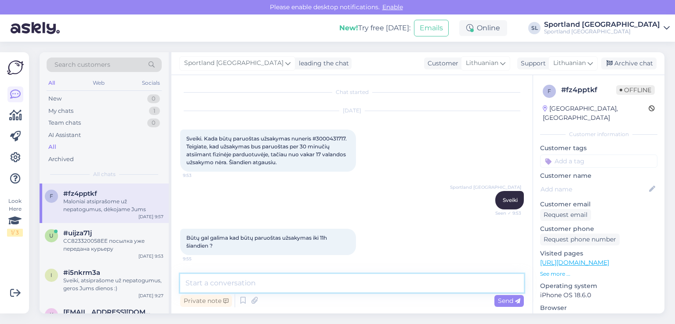
scroll to position [0, 0]
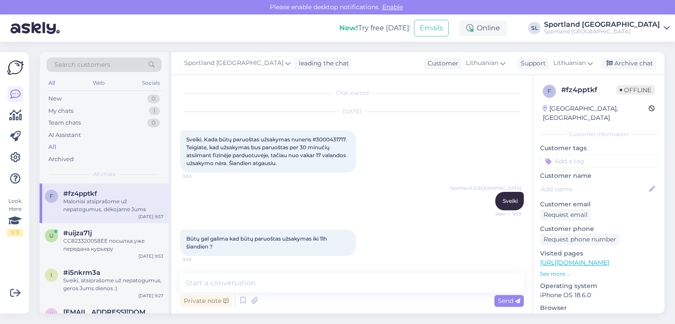
click at [329, 138] on span "Sveiki. Kada būtų paruoštas užsakymas nuneris #3000431717. Teigiate, kad užsaky…" at bounding box center [267, 151] width 162 height 30
click at [329, 139] on span "Sveiki. Kada būtų paruoštas užsakymas nuneris #3000431717. Teigiate, kad užsaky…" at bounding box center [267, 151] width 162 height 30
copy span "3000431717"
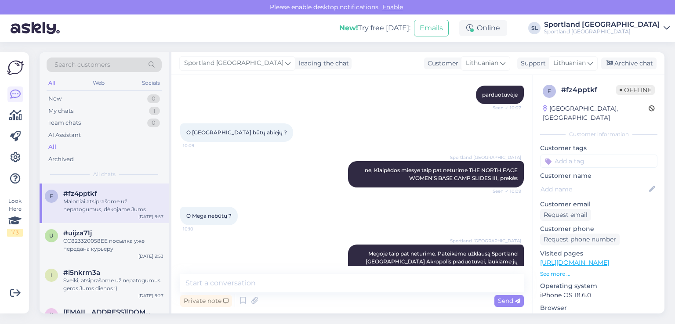
scroll to position [395, 0]
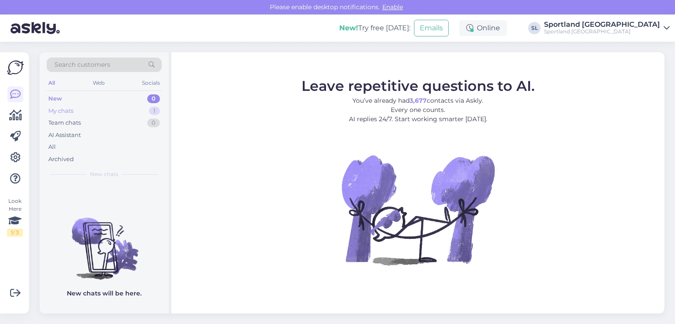
click at [91, 109] on div "My chats 1" at bounding box center [104, 111] width 115 height 12
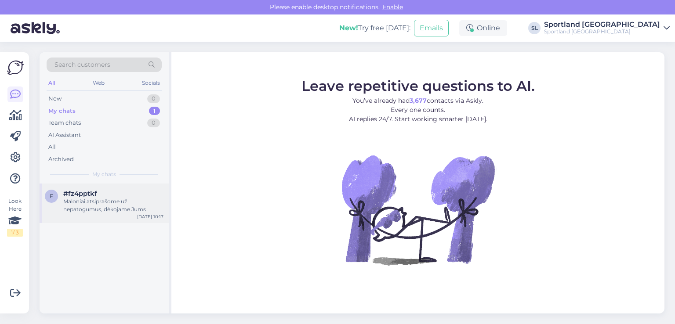
click at [105, 212] on div "Maloniai atsiprašome už nepatogumus, dėkojame Jums" at bounding box center [113, 206] width 100 height 16
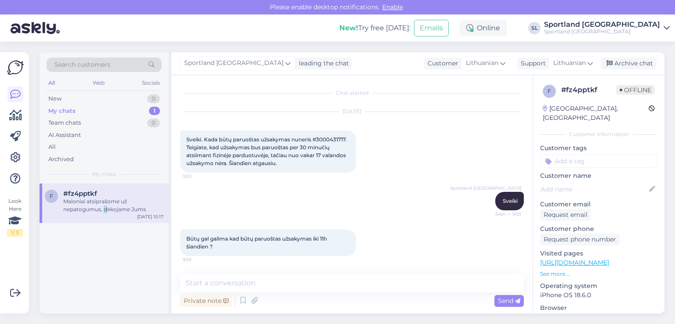
scroll to position [751, 0]
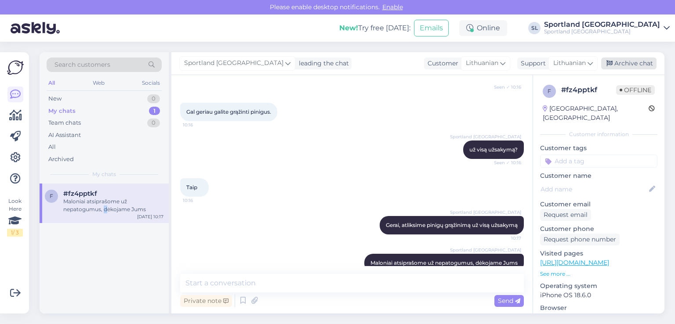
drag, startPoint x: 620, startPoint y: 64, endPoint x: 617, endPoint y: 61, distance: 4.7
click at [620, 63] on div "Archive chat" at bounding box center [628, 64] width 55 height 12
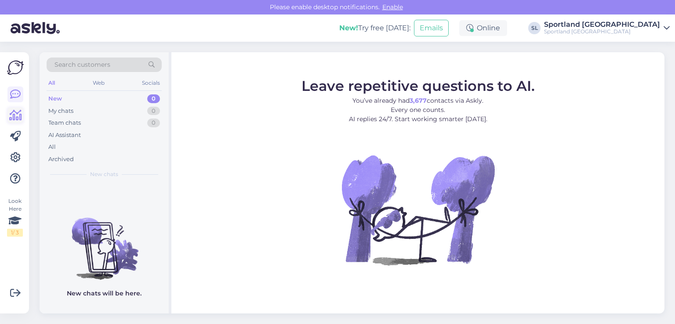
click at [19, 117] on icon at bounding box center [15, 115] width 13 height 11
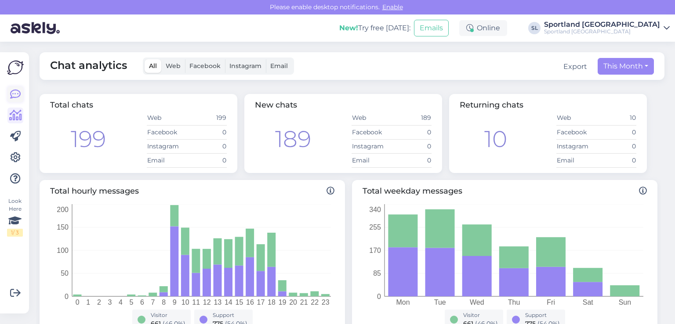
click at [16, 89] on icon at bounding box center [15, 94] width 11 height 11
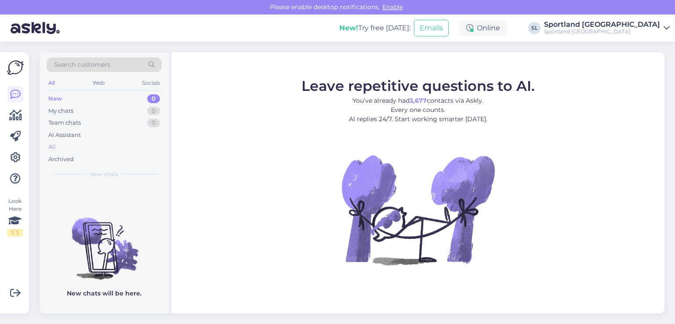
click at [57, 149] on div "All" at bounding box center [104, 147] width 115 height 12
click at [74, 147] on div "All" at bounding box center [104, 147] width 115 height 12
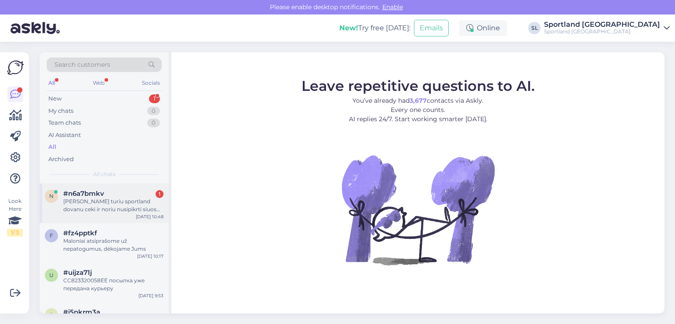
click at [111, 203] on div "[PERSON_NAME] turiu sportland dovanu ceki ir noriu nusipikrti siuos batus, [URL…" at bounding box center [113, 206] width 100 height 16
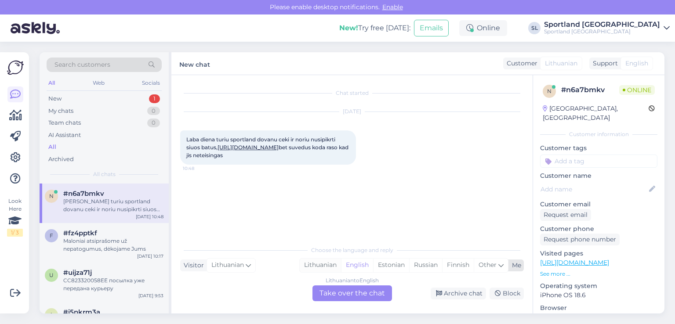
click at [327, 268] on div "Lithuanian" at bounding box center [320, 265] width 41 height 13
click at [337, 296] on div "Lithuanian to Lithuanian Take over the chat" at bounding box center [352, 294] width 80 height 16
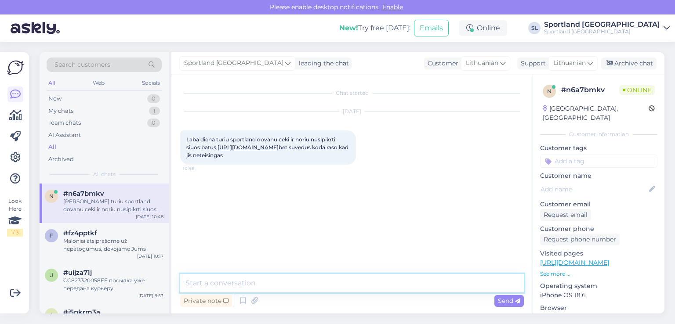
click at [296, 276] on textarea at bounding box center [352, 283] width 344 height 18
type textarea "Sveiki"
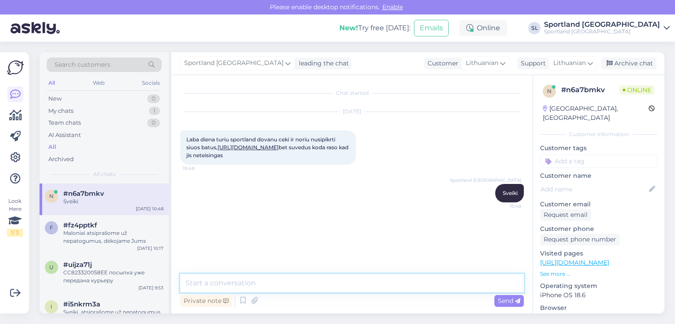
click at [278, 287] on textarea at bounding box center [352, 283] width 344 height 18
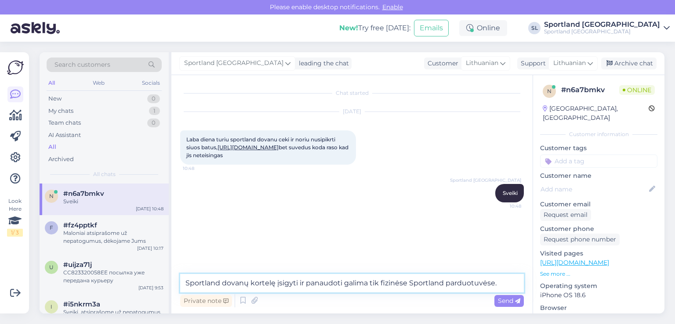
type textarea "Sportland dovanų kortelę įsigyti ir panaudoti galima tik fizinėse Sportland par…"
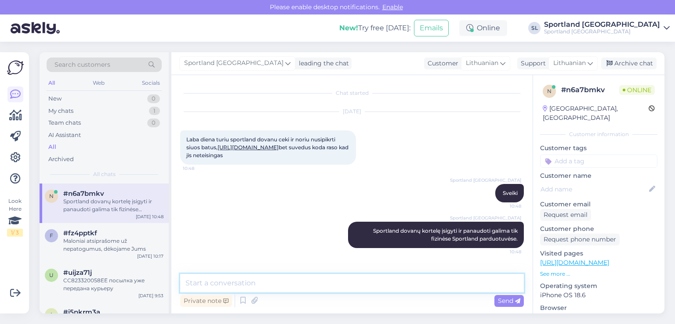
scroll to position [7, 0]
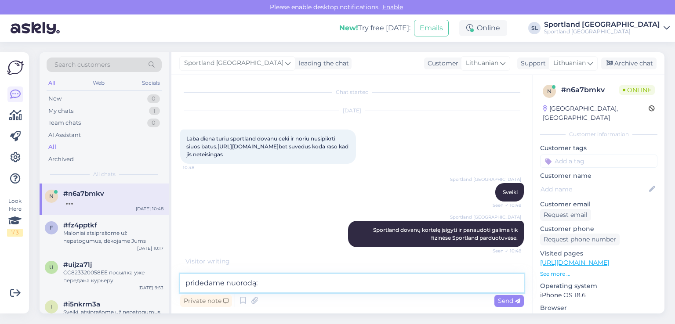
paste textarea "[URL][DOMAIN_NAME]"
type textarea "pridedame nuorodą: [URL][DOMAIN_NAME]"
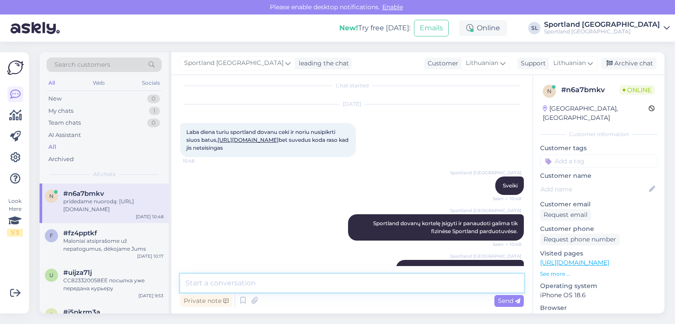
scroll to position [46, 0]
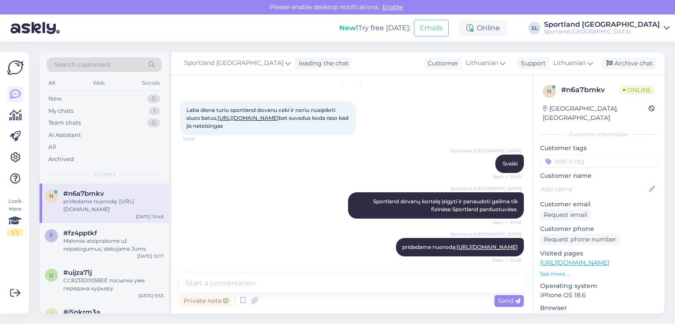
click at [279, 115] on link "[URL][DOMAIN_NAME]" at bounding box center [248, 118] width 61 height 7
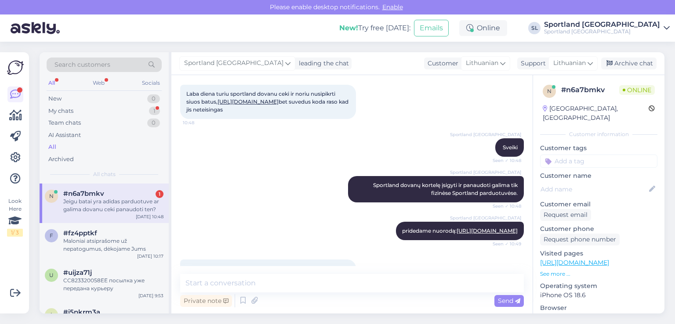
scroll to position [91, 0]
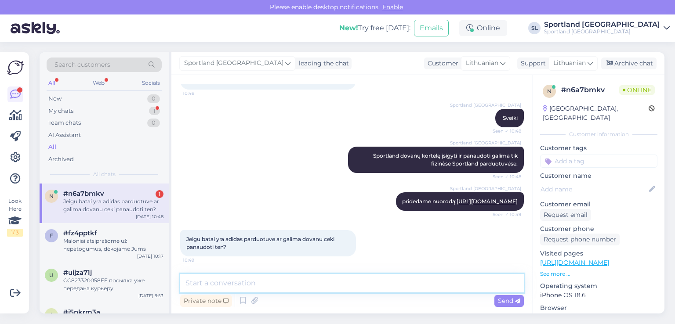
click at [314, 290] on textarea at bounding box center [352, 283] width 344 height 18
type textarea "deje, Adidas parduotuvėje panaudoti nėra galimybės"
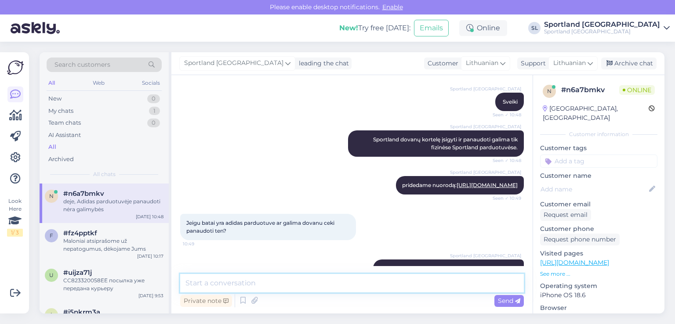
scroll to position [129, 0]
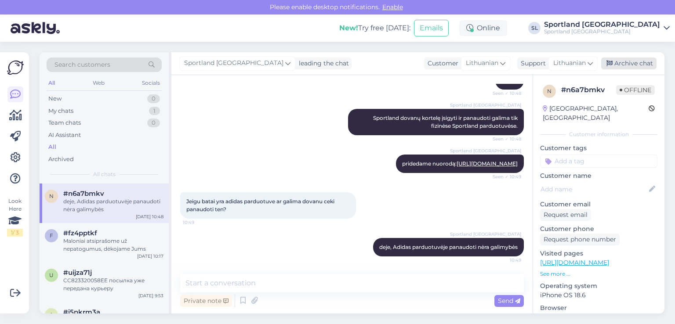
click at [620, 68] on div "Archive chat" at bounding box center [628, 64] width 55 height 12
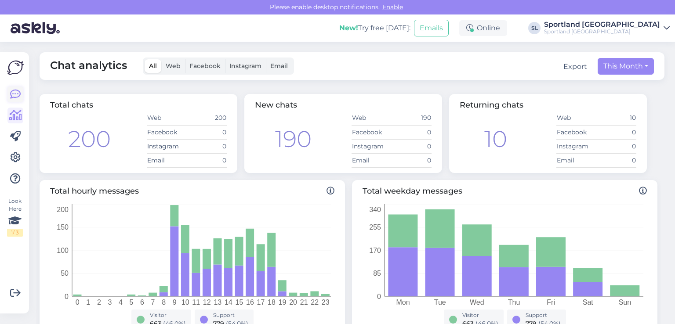
click at [14, 93] on icon at bounding box center [15, 94] width 11 height 11
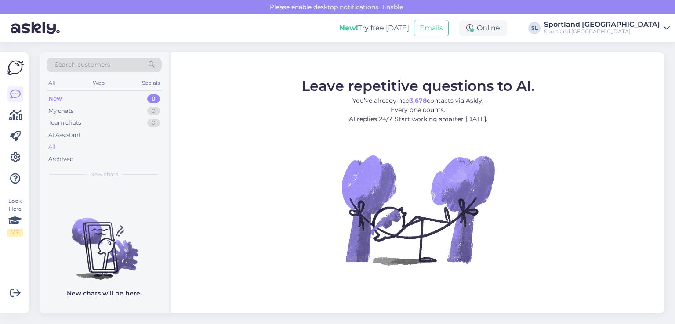
click at [66, 142] on div "All" at bounding box center [104, 147] width 115 height 12
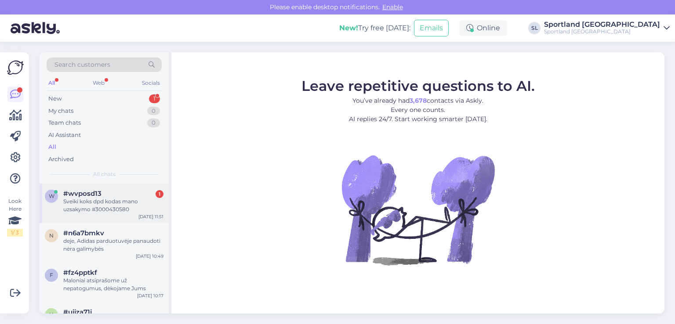
click at [114, 203] on div "Sveiki koks dpd kodas mano uzsakymo #3000430580" at bounding box center [113, 206] width 100 height 16
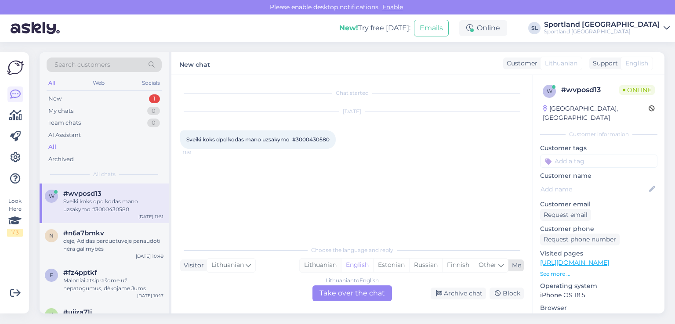
click at [322, 265] on div "Lithuanian" at bounding box center [320, 265] width 41 height 13
click at [334, 295] on div "Lithuanian to Lithuanian Take over the chat" at bounding box center [352, 294] width 80 height 16
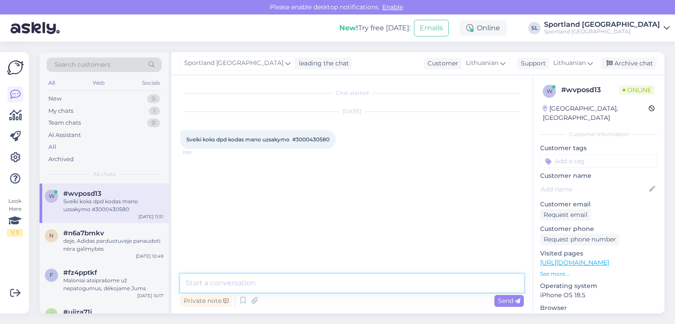
click at [298, 280] on textarea at bounding box center [352, 283] width 344 height 18
type textarea "Sveiki"
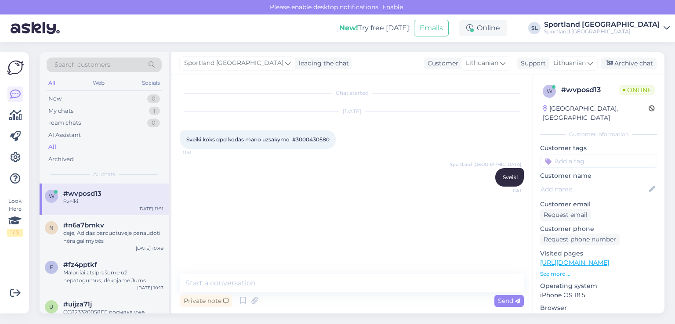
click at [306, 141] on span "Sveiki koks dpd kodas mano uzsakymo #3000430580" at bounding box center [257, 139] width 143 height 7
copy div "3000430580 11:51"
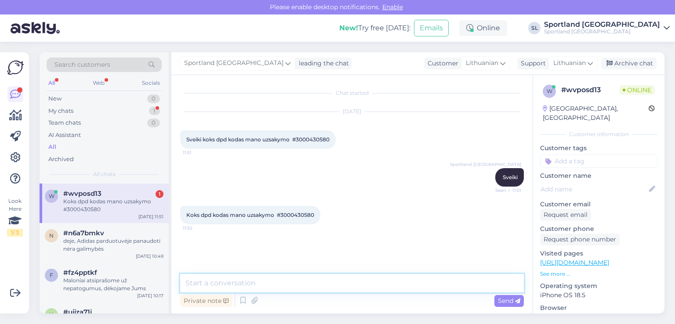
click at [232, 286] on textarea at bounding box center [352, 283] width 344 height 18
type textarea "J"
paste textarea "05757996430181"
type textarea "Jūsų užsakymo, siuntos numeris 05757996430181"
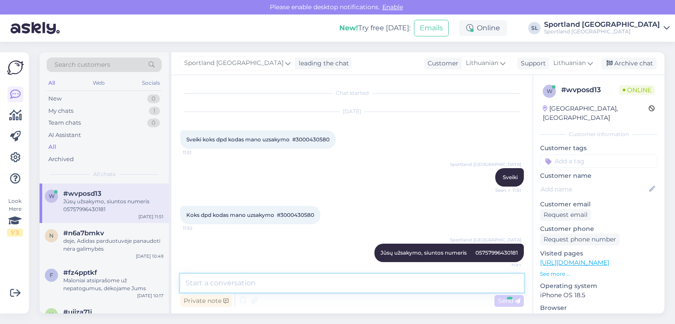
scroll to position [6, 0]
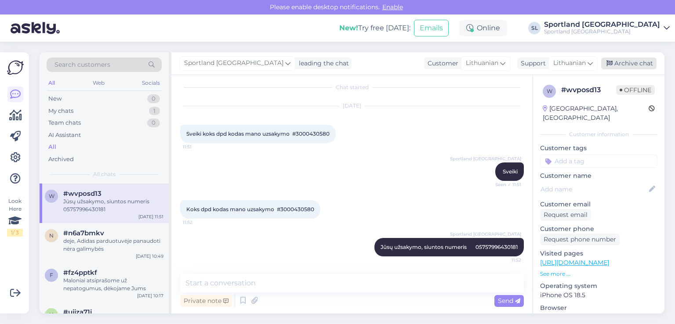
click at [646, 65] on div "Archive chat" at bounding box center [628, 64] width 55 height 12
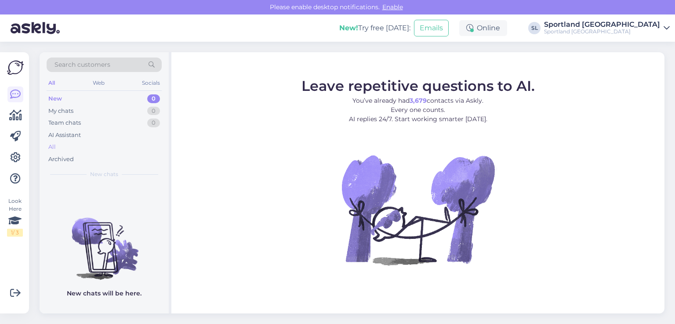
click at [77, 147] on div "All" at bounding box center [104, 147] width 115 height 12
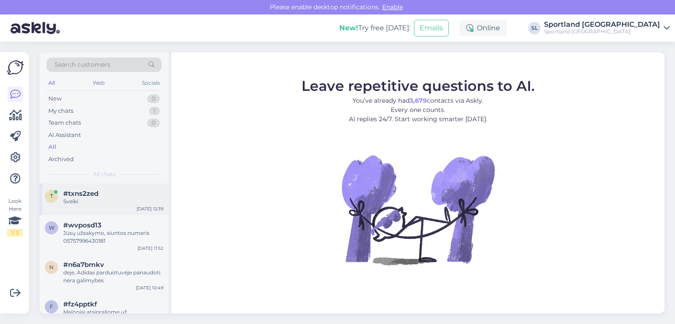
click at [81, 192] on span "#txns2zed" at bounding box center [80, 194] width 35 height 8
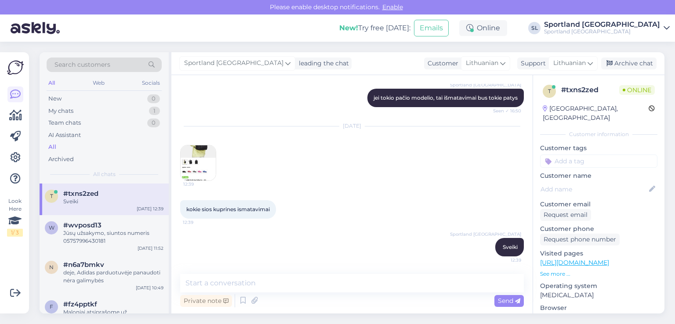
scroll to position [361, 0]
click at [200, 170] on img at bounding box center [198, 163] width 35 height 35
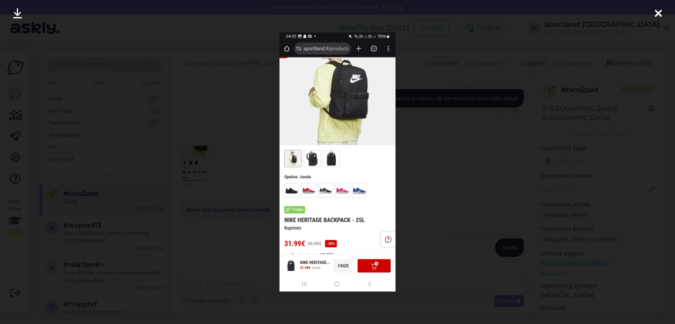
click at [656, 13] on icon at bounding box center [658, 13] width 7 height 11
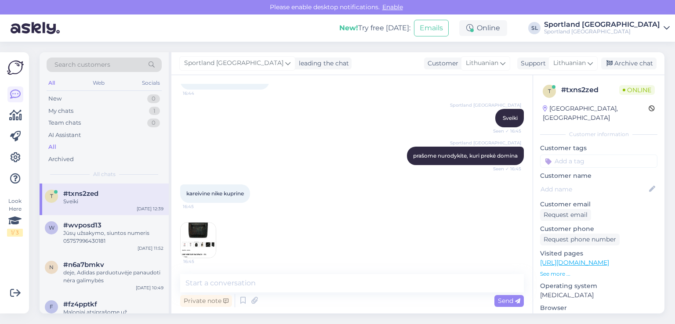
scroll to position [54, 0]
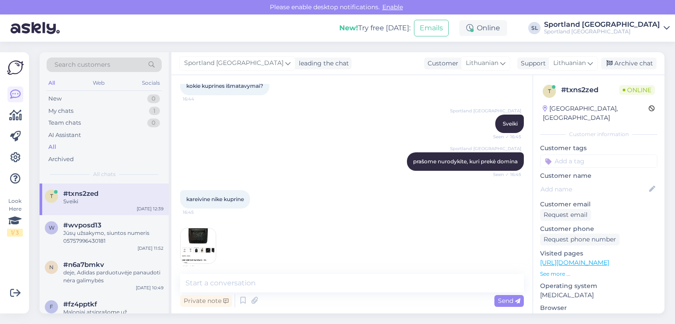
click at [207, 231] on img at bounding box center [198, 245] width 35 height 35
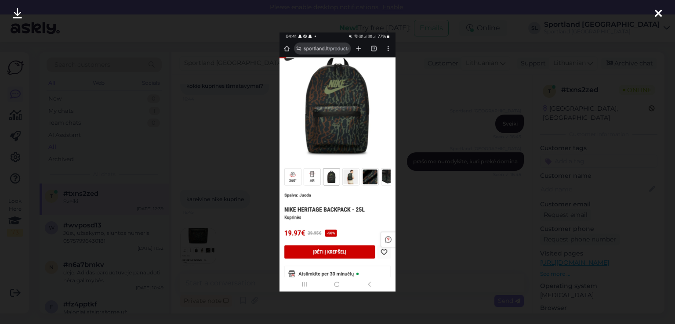
click at [652, 20] on div at bounding box center [658, 14] width 18 height 28
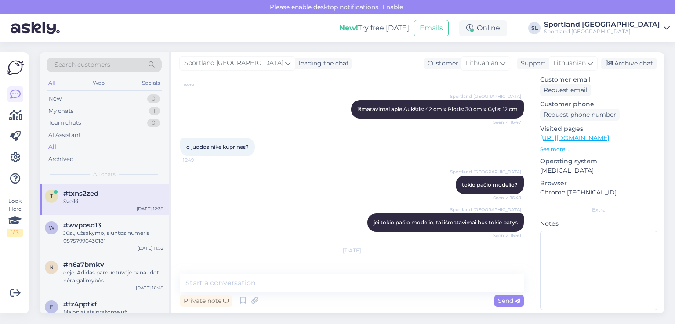
scroll to position [229, 0]
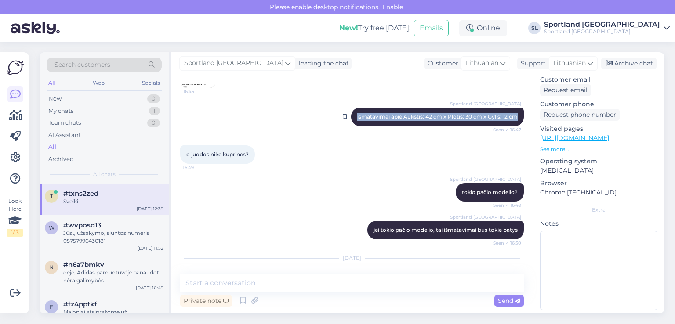
drag, startPoint x: 349, startPoint y: 115, endPoint x: 515, endPoint y: 113, distance: 165.7
click at [515, 114] on div "Sportland [GEOGRAPHIC_DATA] išmatavimai apie Aukštis: 42 cm x Plotis: 30 cm x G…" at bounding box center [437, 117] width 173 height 18
copy span "išmatavimai apie Aukštis: 42 cm x Plotis: 30 cm x Gylis: 12 cm"
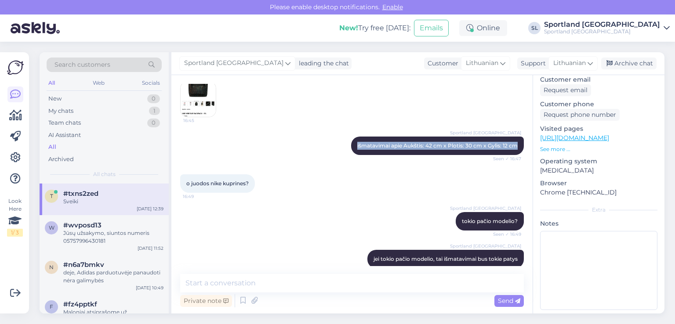
scroll to position [361, 0]
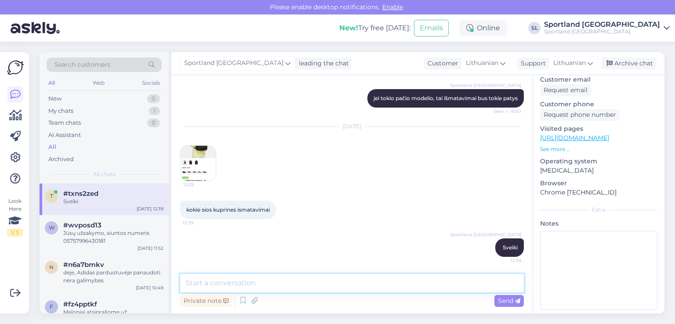
click at [371, 282] on textarea at bounding box center [352, 283] width 344 height 18
paste textarea "išmatavimai apie Aukštis: 42 cm x Plotis: 30 cm x Gylis: 12 cm"
type textarea "išmatavimai apie Aukštis: 42 cm x Plotis: 30 cm x Gylis: 12 cm"
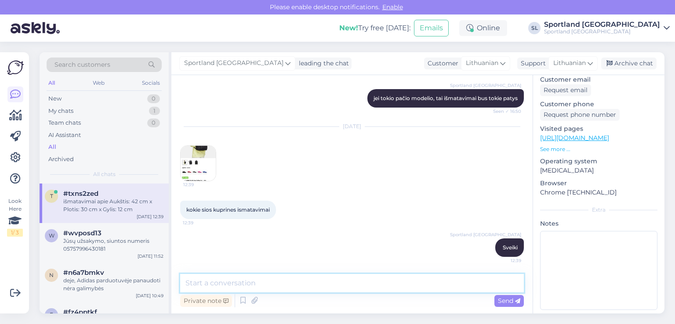
scroll to position [399, 0]
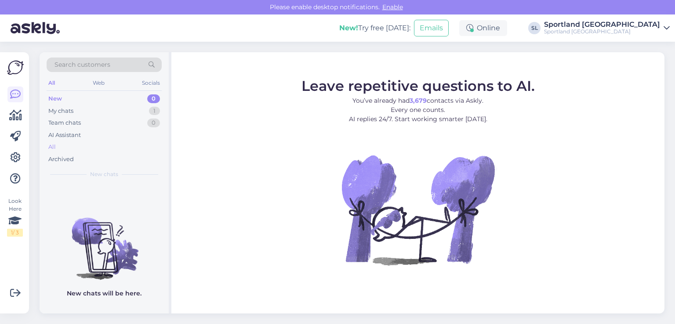
click at [60, 149] on div "All" at bounding box center [104, 147] width 115 height 12
click at [100, 112] on div "My chats 1" at bounding box center [104, 111] width 115 height 12
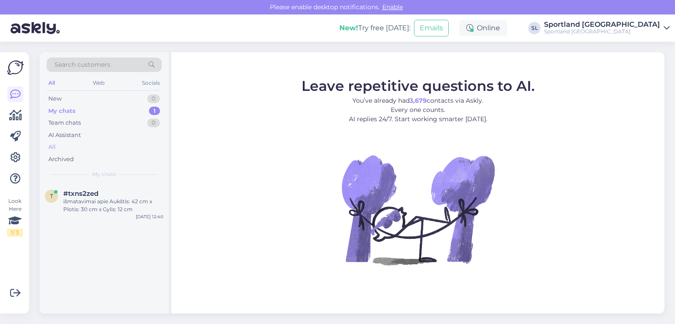
click at [84, 142] on div "All" at bounding box center [104, 147] width 115 height 12
